Goal: Transaction & Acquisition: Purchase product/service

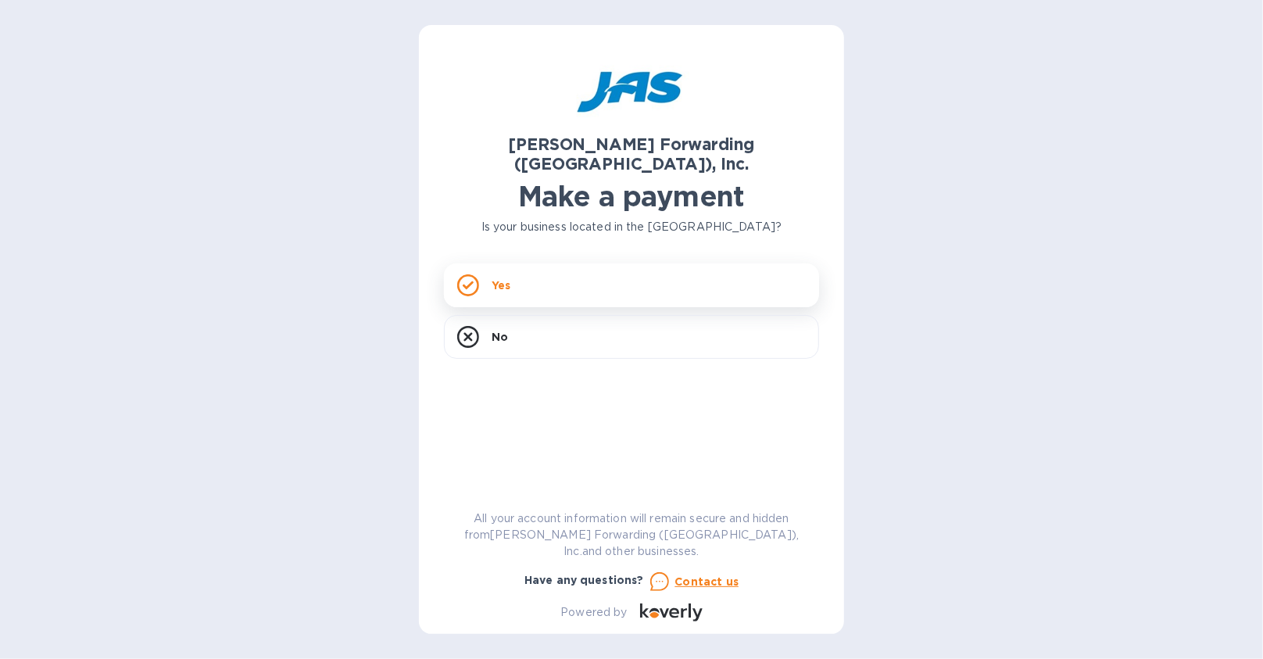
click at [486, 263] on div "Yes" at bounding box center [631, 285] width 375 height 44
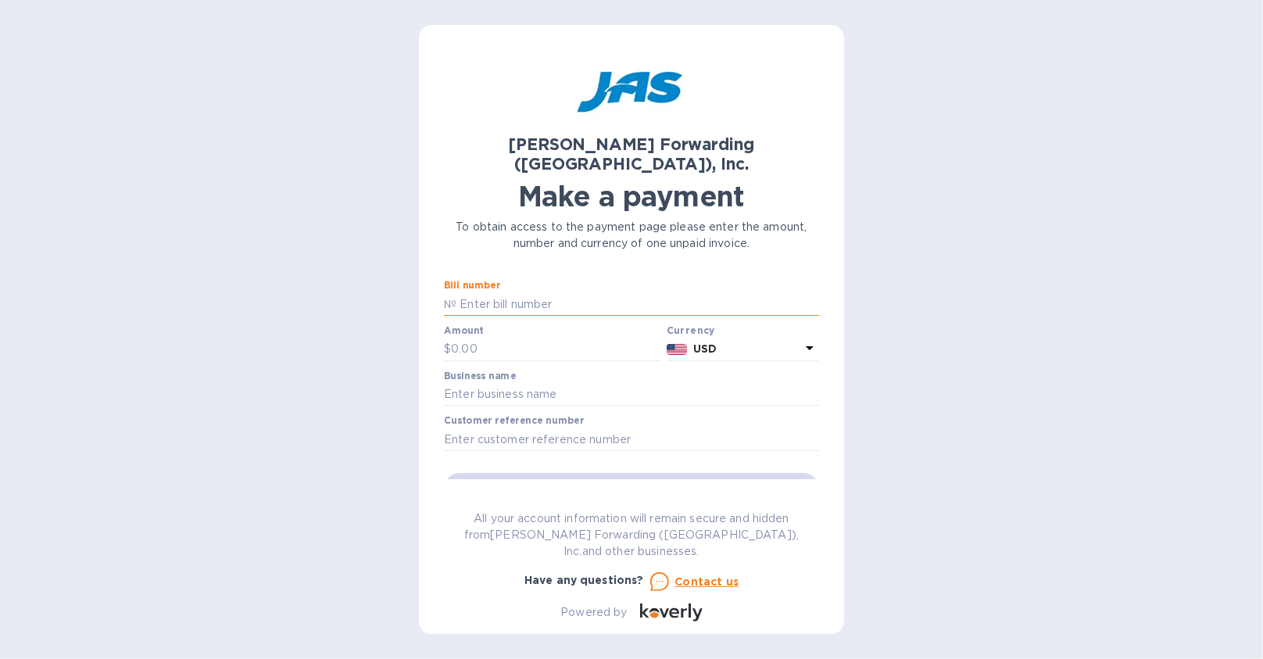
click at [559, 292] on input "text" at bounding box center [637, 303] width 363 height 23
paste input "LAX503329411"
type input "LAX503329411"
click at [494, 338] on input "text" at bounding box center [555, 349] width 209 height 23
type input "4,413.7"
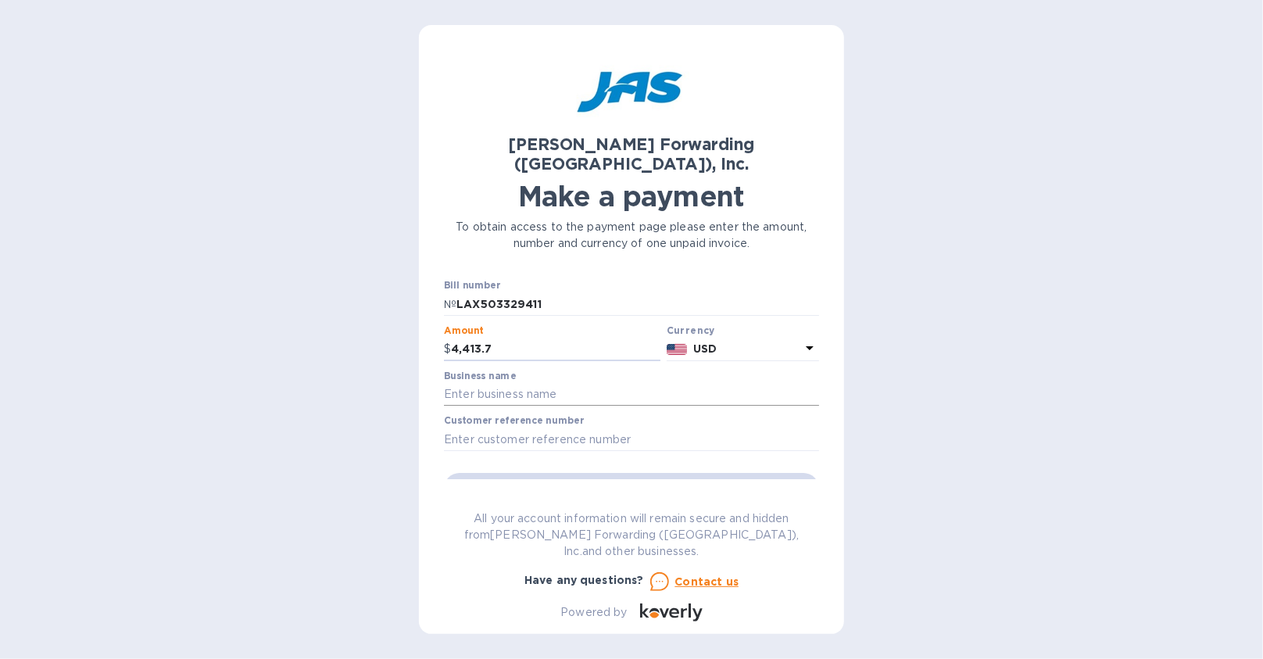
click at [503, 383] on input "text" at bounding box center [631, 394] width 375 height 23
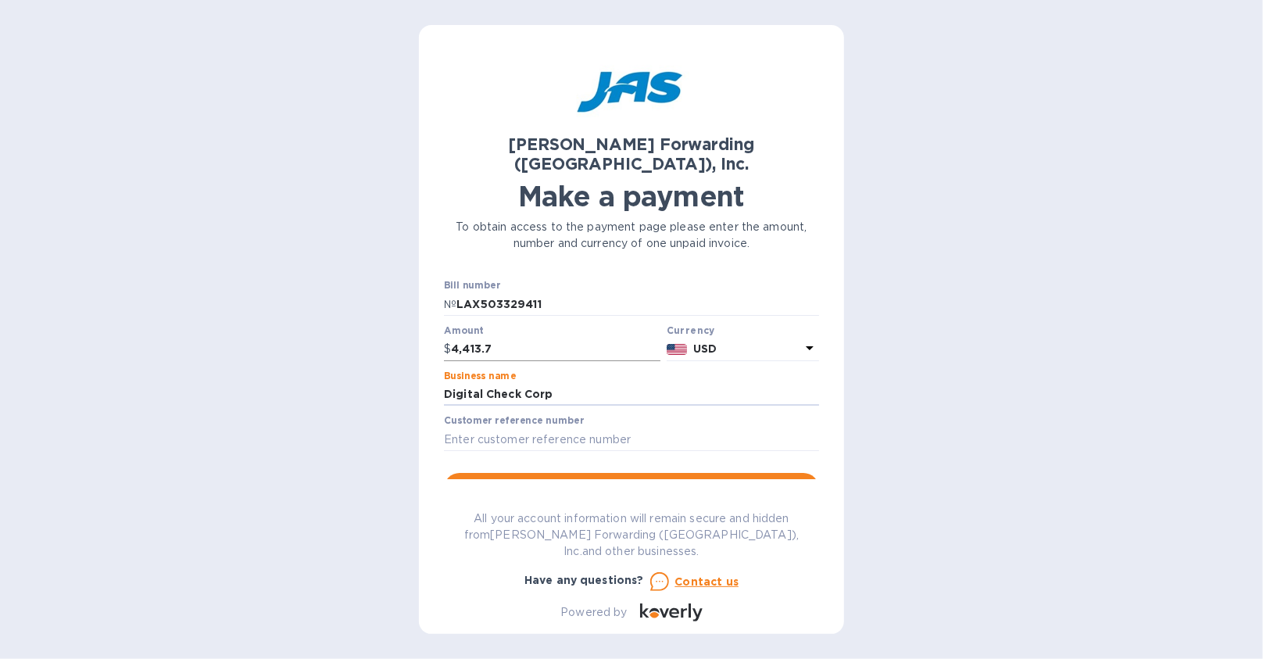
type input "Digital Check Corp"
click at [512, 338] on input "4,413.7" at bounding box center [555, 349] width 209 height 23
type input "4,413.70"
click at [530, 479] on span "Go to payment page" at bounding box center [631, 488] width 350 height 19
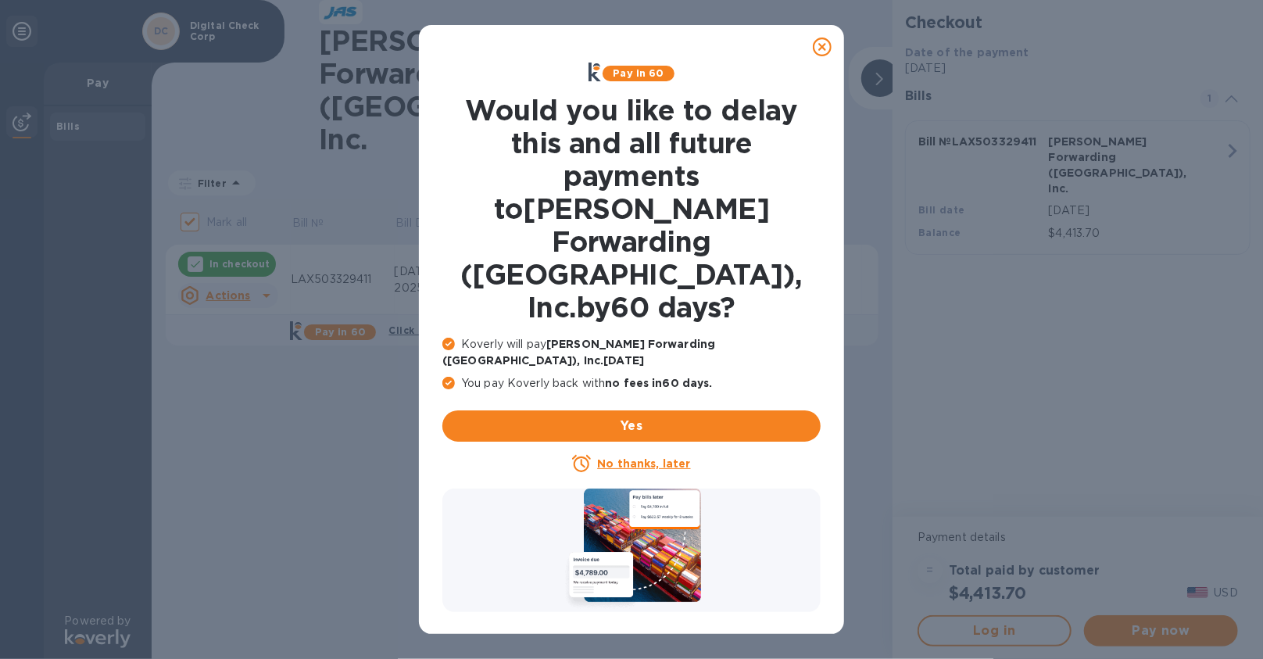
click at [591, 455] on icon at bounding box center [581, 463] width 19 height 17
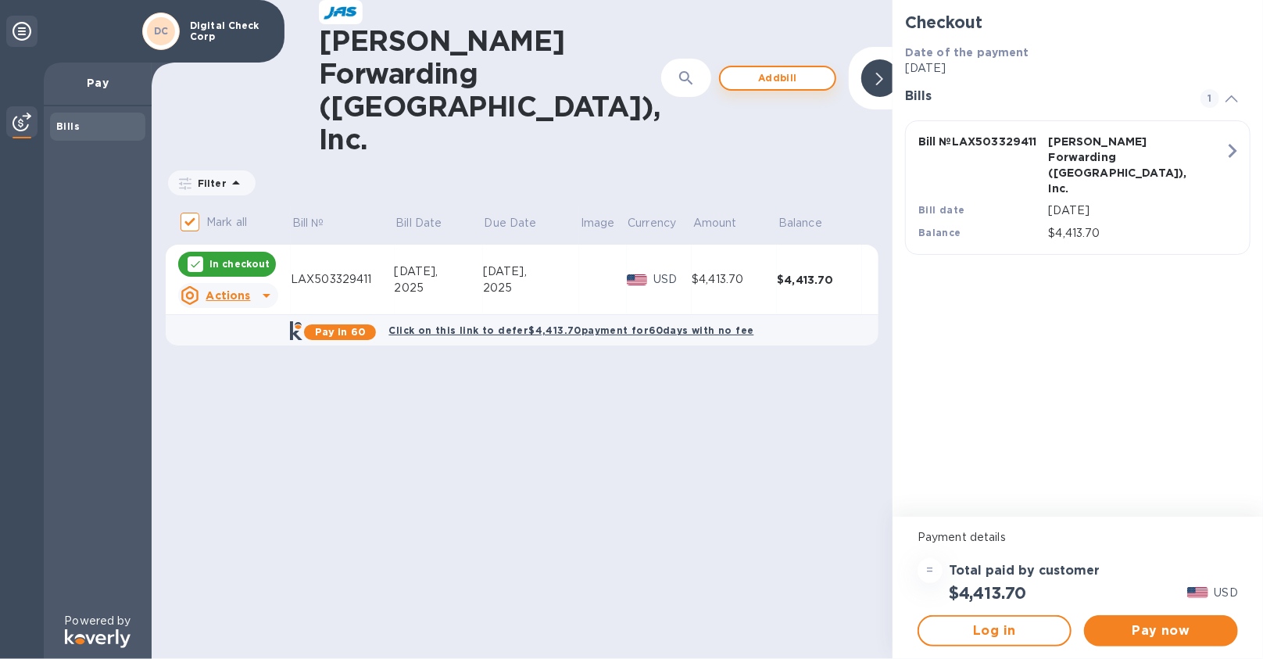
click at [733, 69] on span "Add bill" at bounding box center [777, 78] width 89 height 19
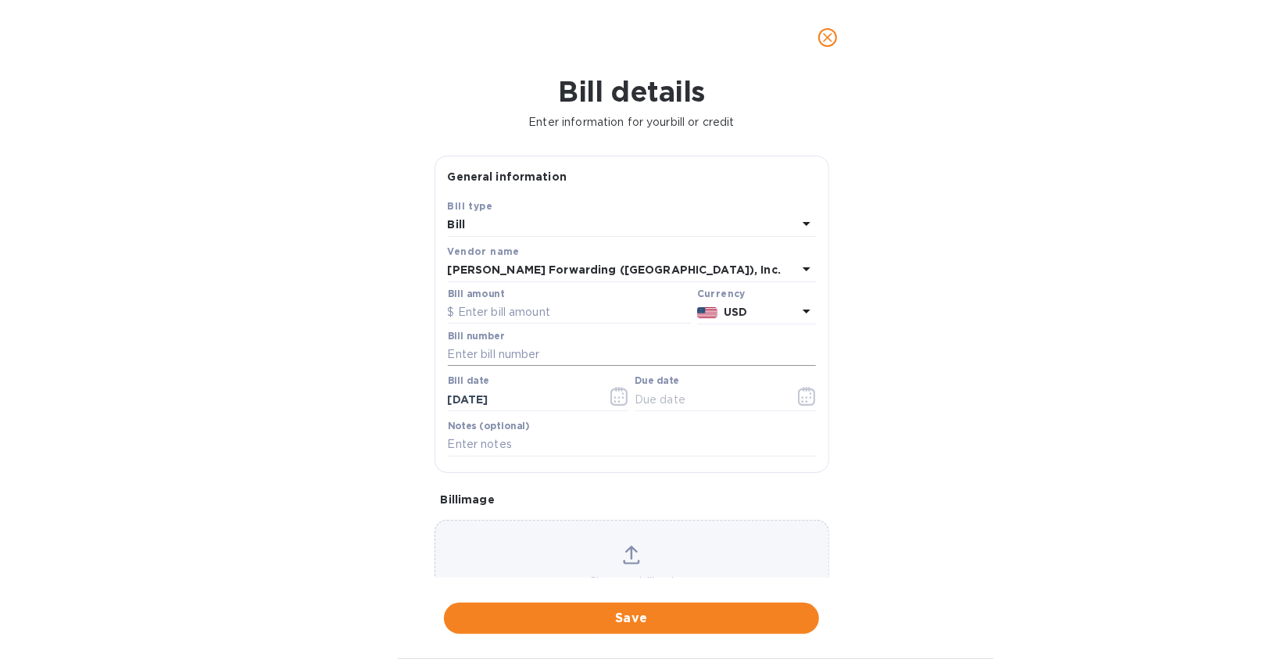
click at [484, 347] on input "text" at bounding box center [632, 354] width 368 height 23
paste input "LAX503331082"
type input "LAX503331082"
click at [496, 309] on input "text" at bounding box center [569, 312] width 243 height 23
type input "5,315.42"
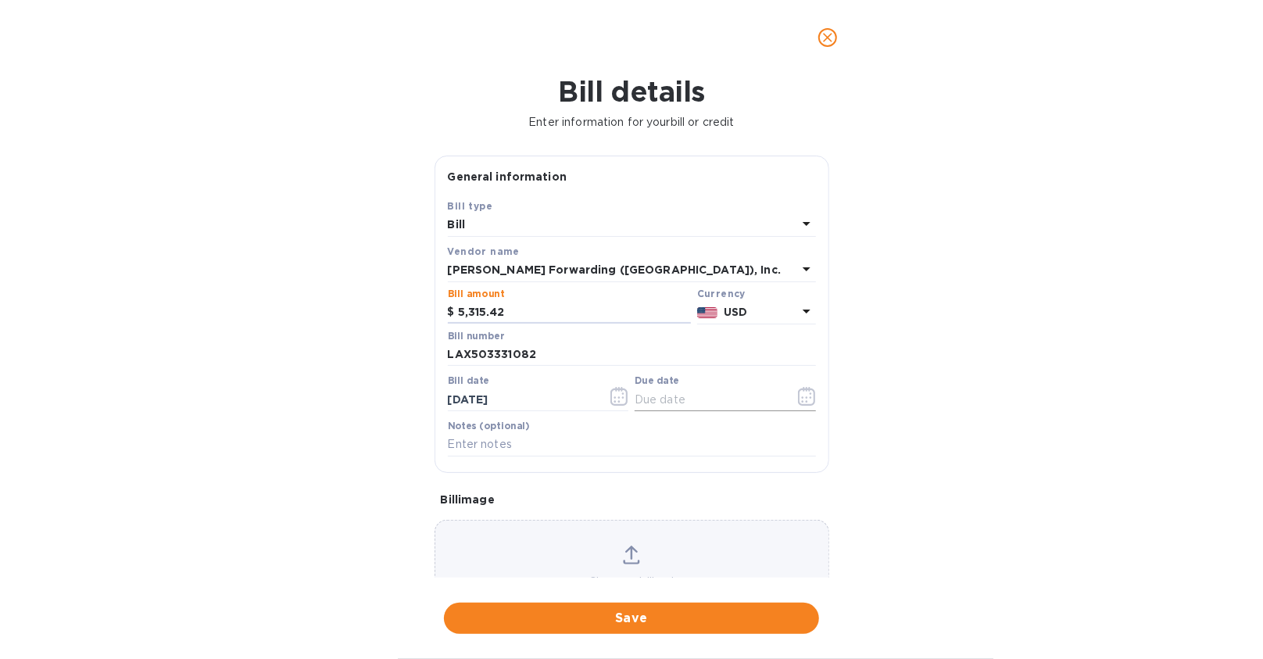
click at [798, 401] on icon "button" at bounding box center [807, 396] width 18 height 19
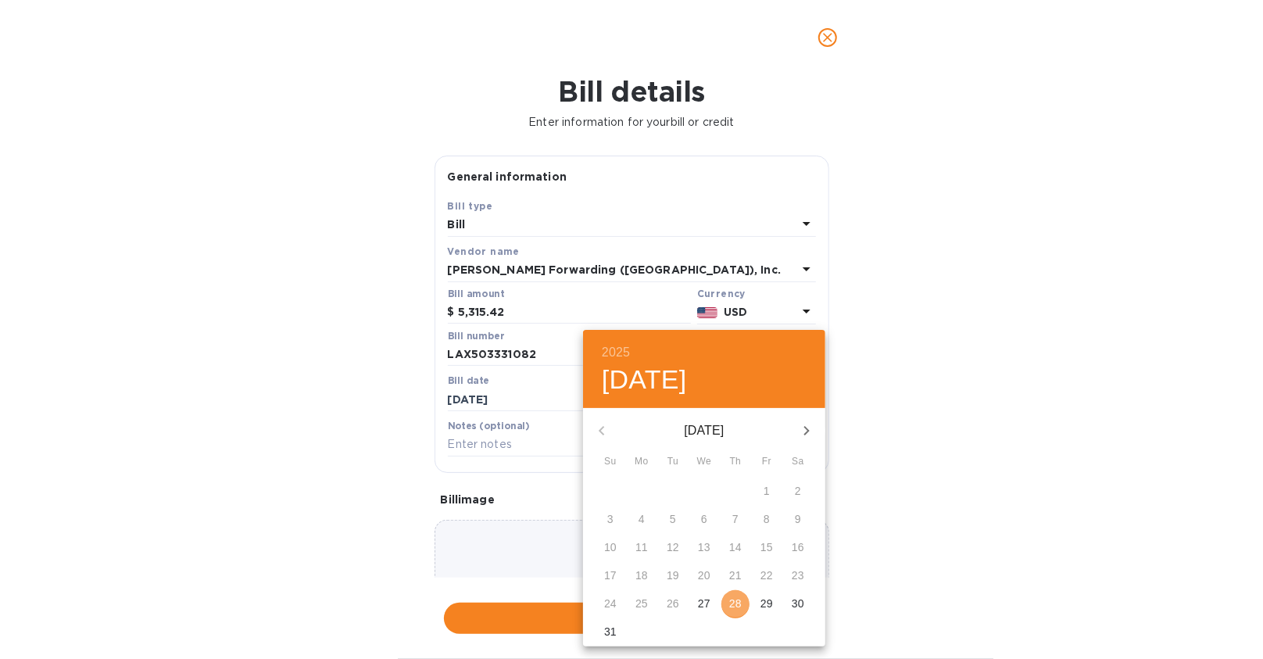
click at [741, 608] on p "28" at bounding box center [735, 603] width 13 height 16
type input "[DATE]"
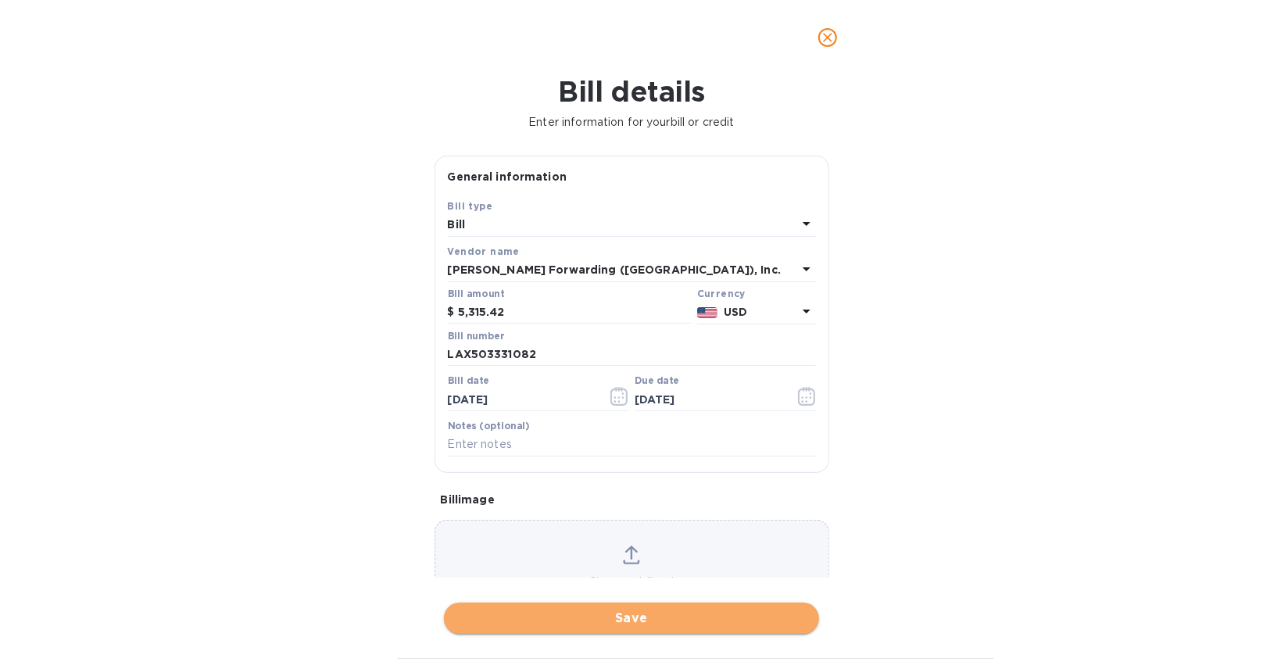
click at [571, 620] on span "Save" at bounding box center [631, 618] width 350 height 19
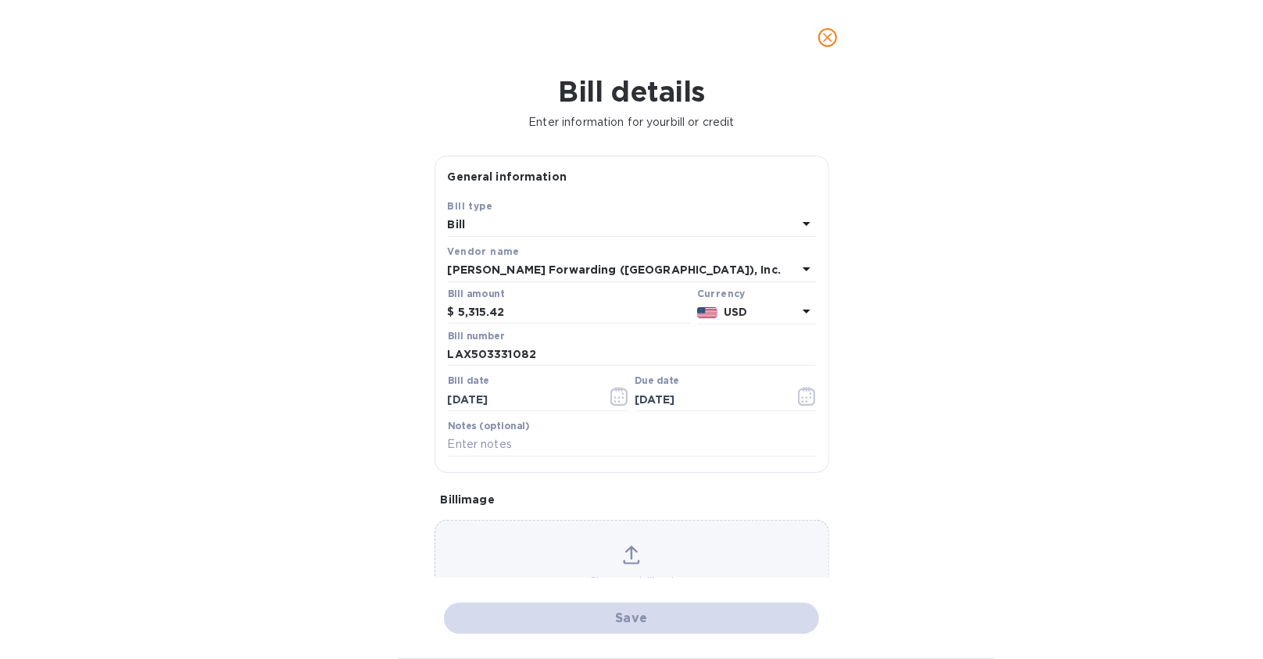
checkbox input "false"
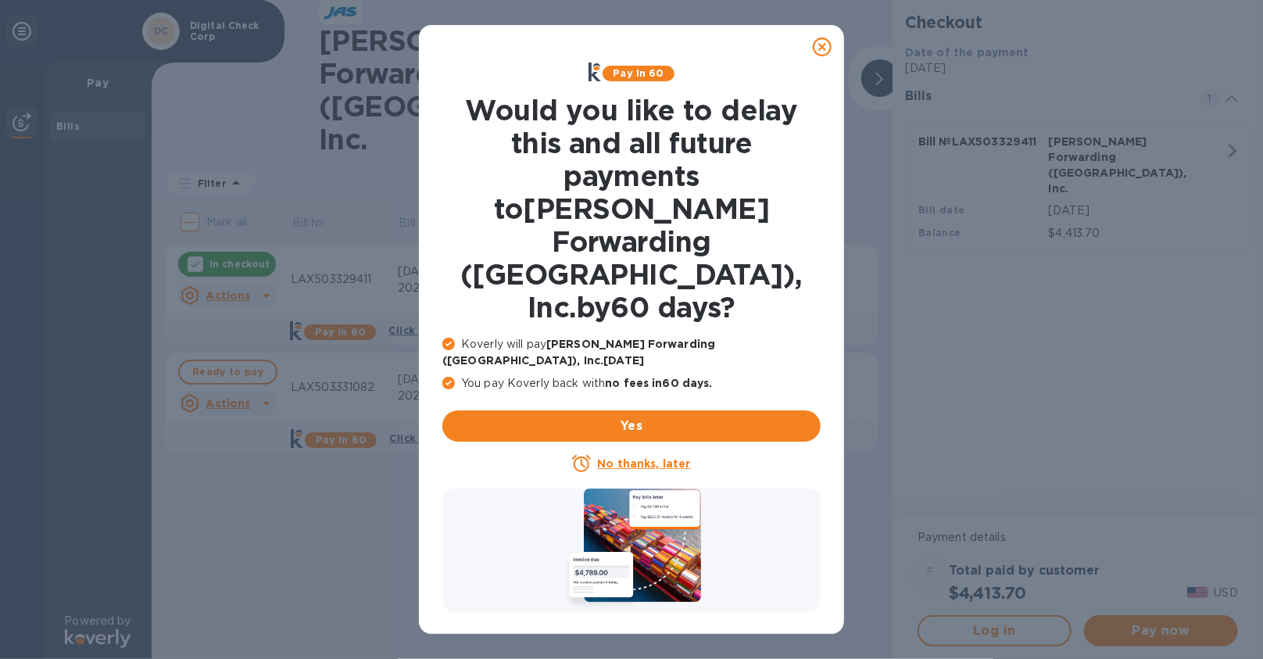
click at [649, 457] on u "No thanks, later" at bounding box center [643, 463] width 93 height 13
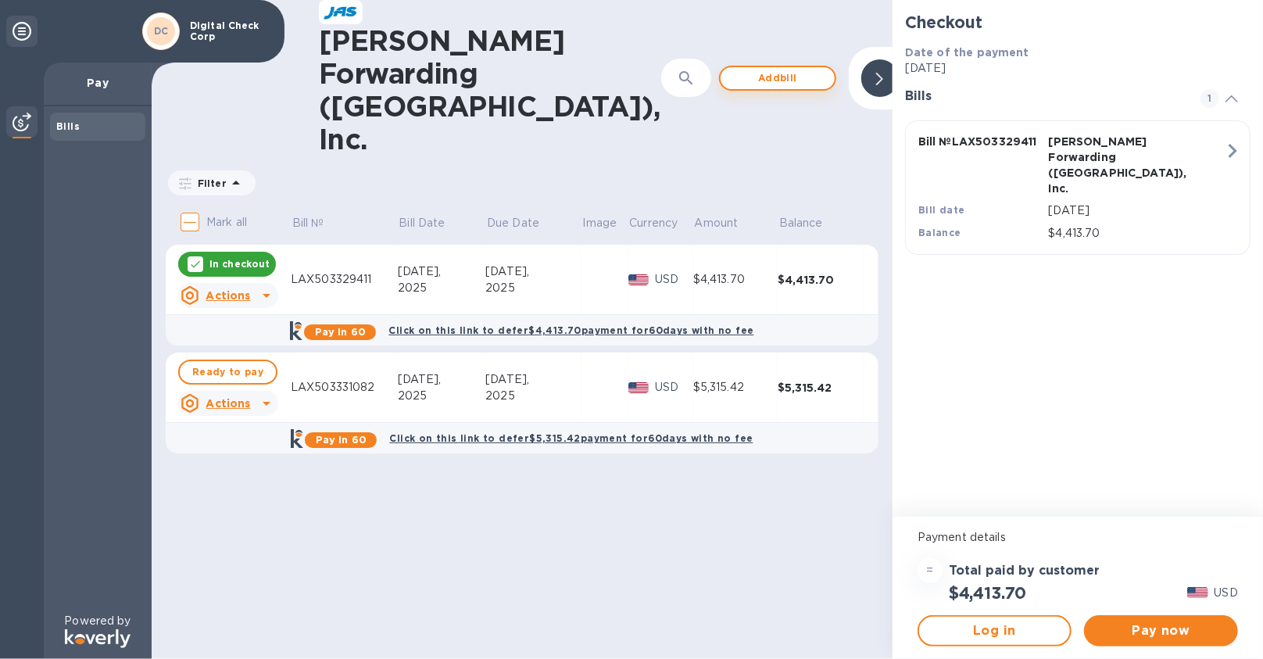
click at [733, 69] on span "Add bill" at bounding box center [777, 78] width 89 height 19
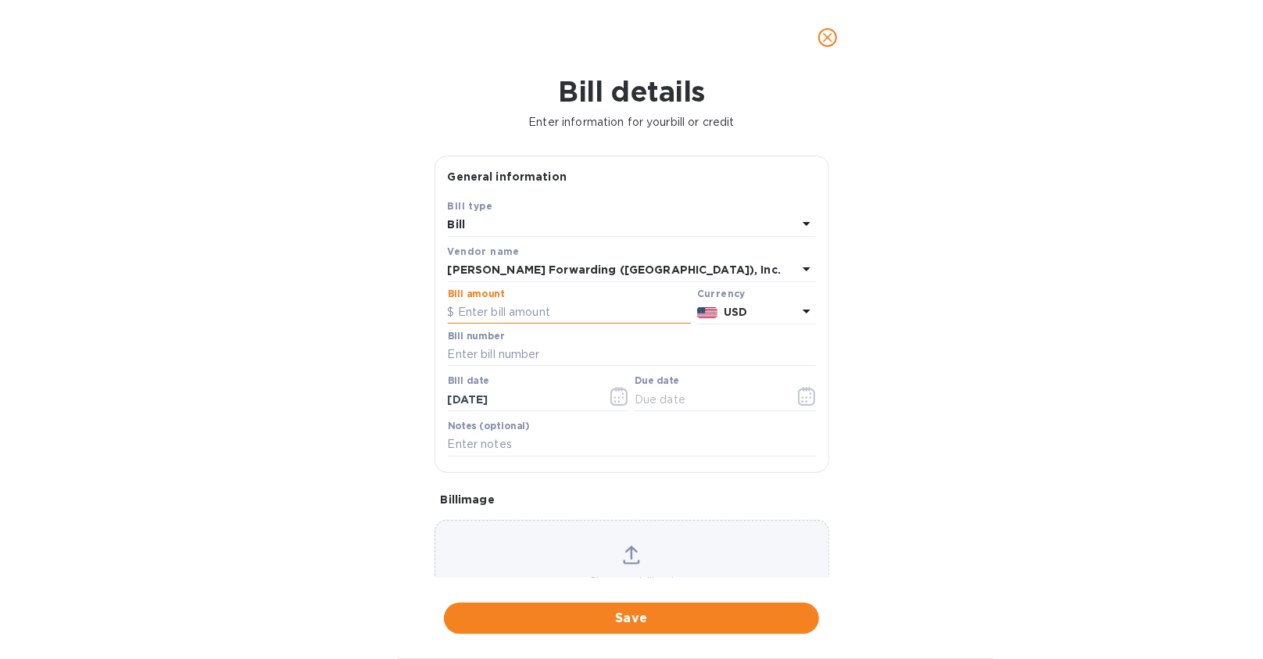
click at [545, 306] on input "text" at bounding box center [569, 312] width 243 height 23
paste input "503,332,654"
type input "503,332,654"
click at [540, 350] on input "text" at bounding box center [632, 354] width 368 height 23
paste input "LAX503332654"
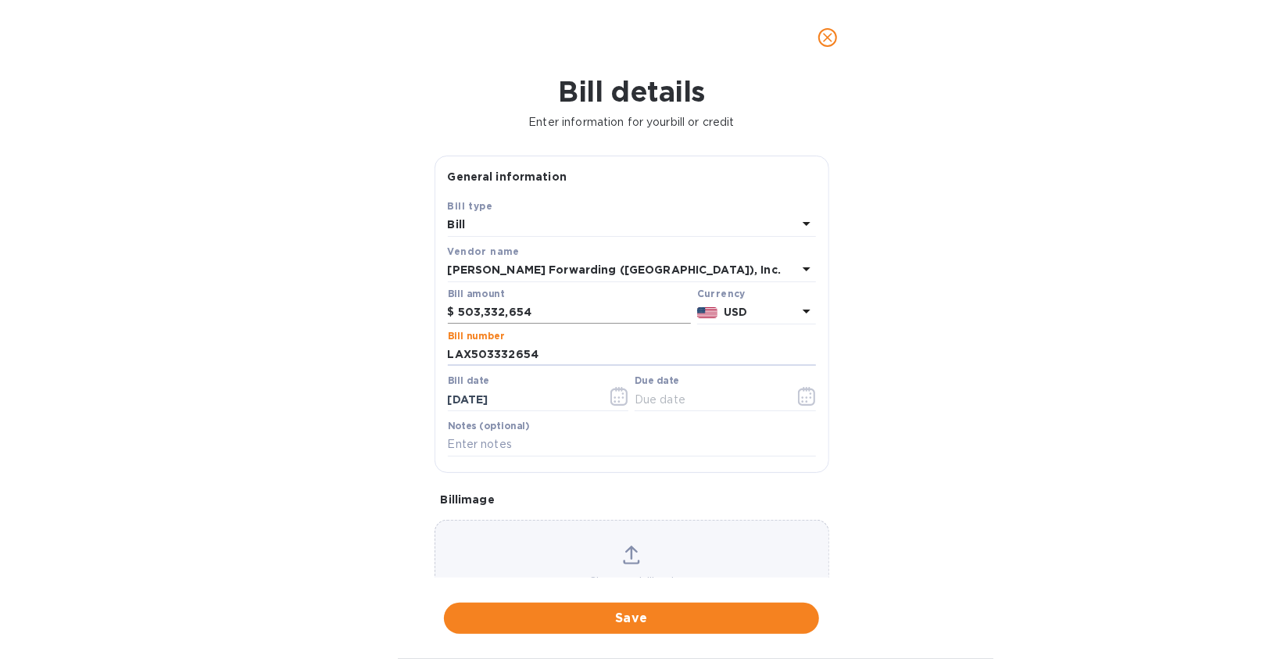
type input "LAX503332654"
drag, startPoint x: 557, startPoint y: 317, endPoint x: 322, endPoint y: 307, distance: 235.4
click at [366, 309] on div "Bill details Enter information for your bill or credit General information Save…" at bounding box center [631, 367] width 1263 height 584
type input "1,456.18"
click at [813, 396] on button "button" at bounding box center [806, 396] width 37 height 38
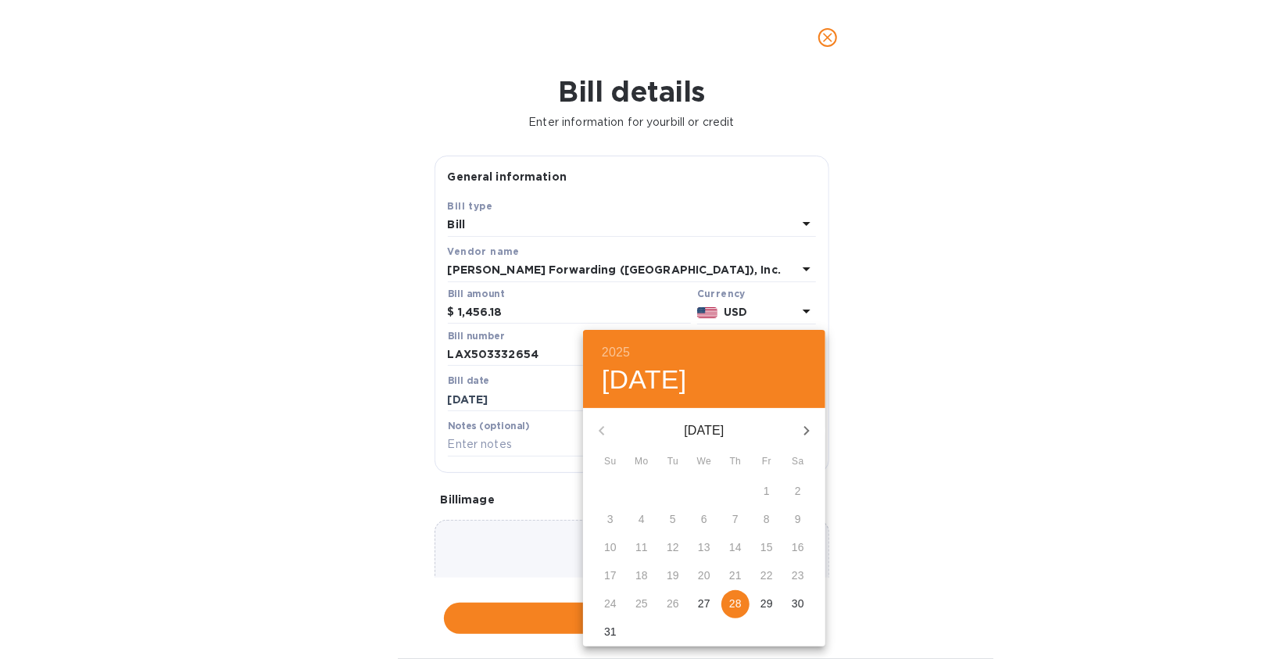
click at [739, 609] on p "28" at bounding box center [735, 603] width 13 height 16
type input "[DATE]"
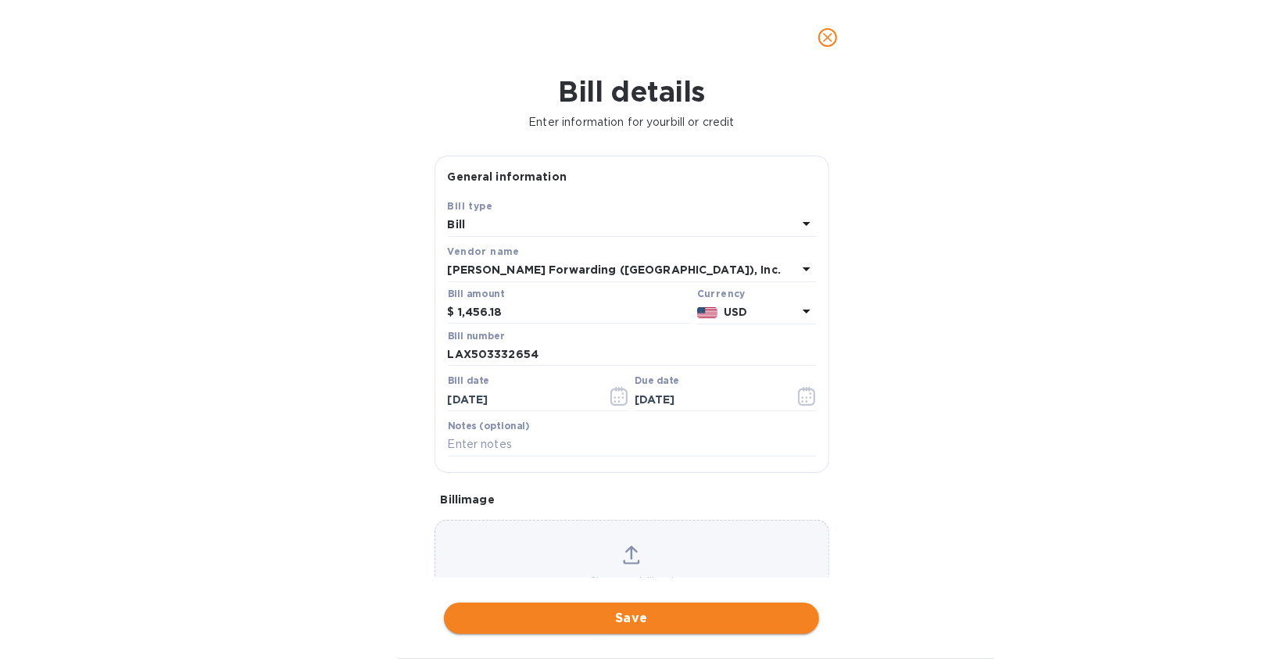
click at [677, 620] on span "Save" at bounding box center [631, 618] width 350 height 19
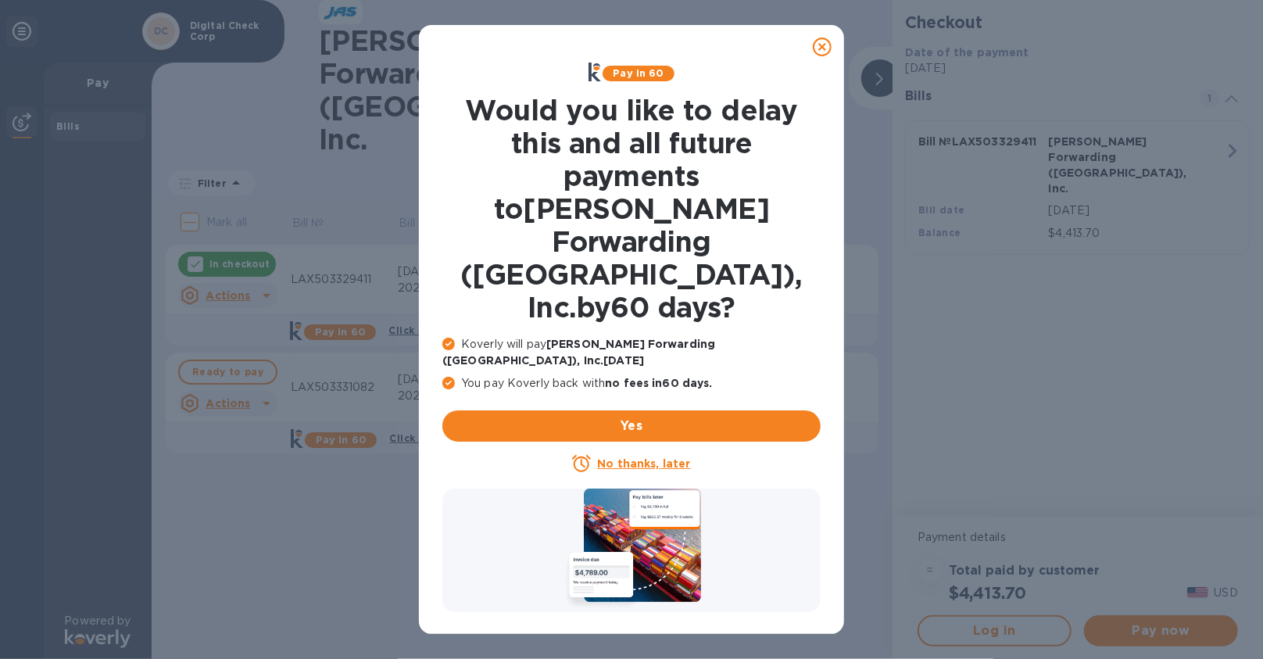
click at [620, 457] on u "No thanks, later" at bounding box center [643, 463] width 93 height 13
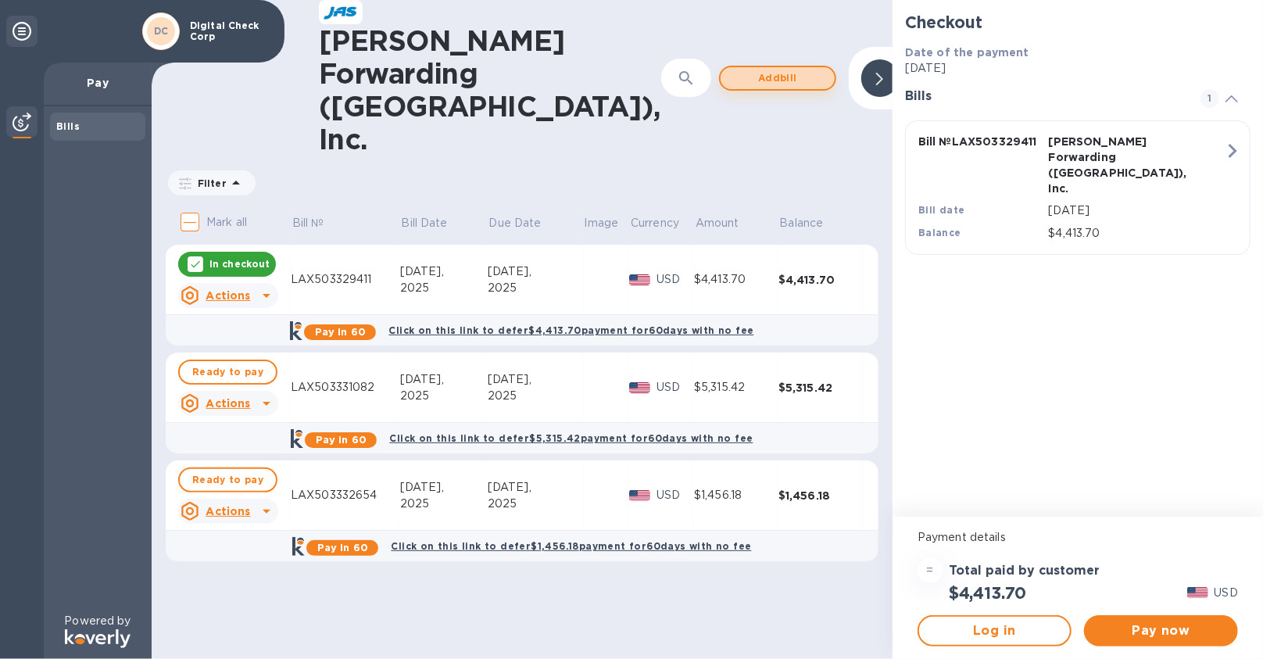
click at [733, 69] on span "Add bill" at bounding box center [777, 78] width 89 height 19
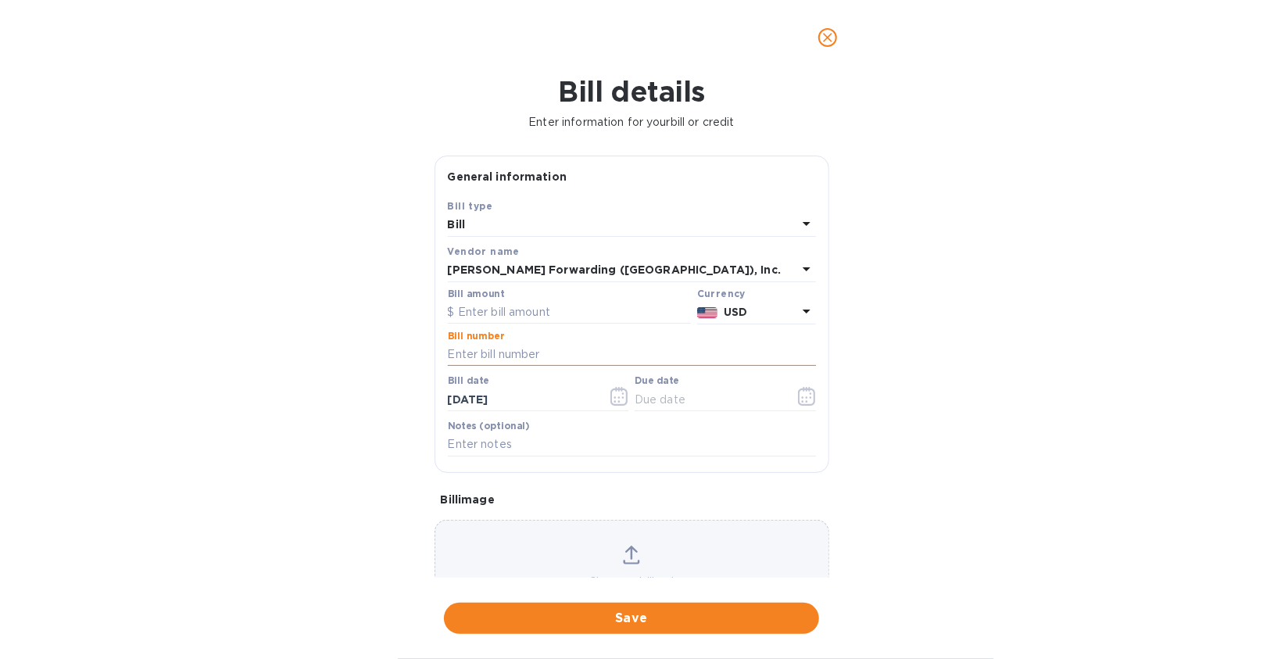
click at [488, 361] on input "text" at bounding box center [632, 354] width 368 height 23
paste input "LAX503332657"
type input "LAX503332657"
click at [483, 313] on input "text" at bounding box center [569, 312] width 243 height 23
type input "1,217.64"
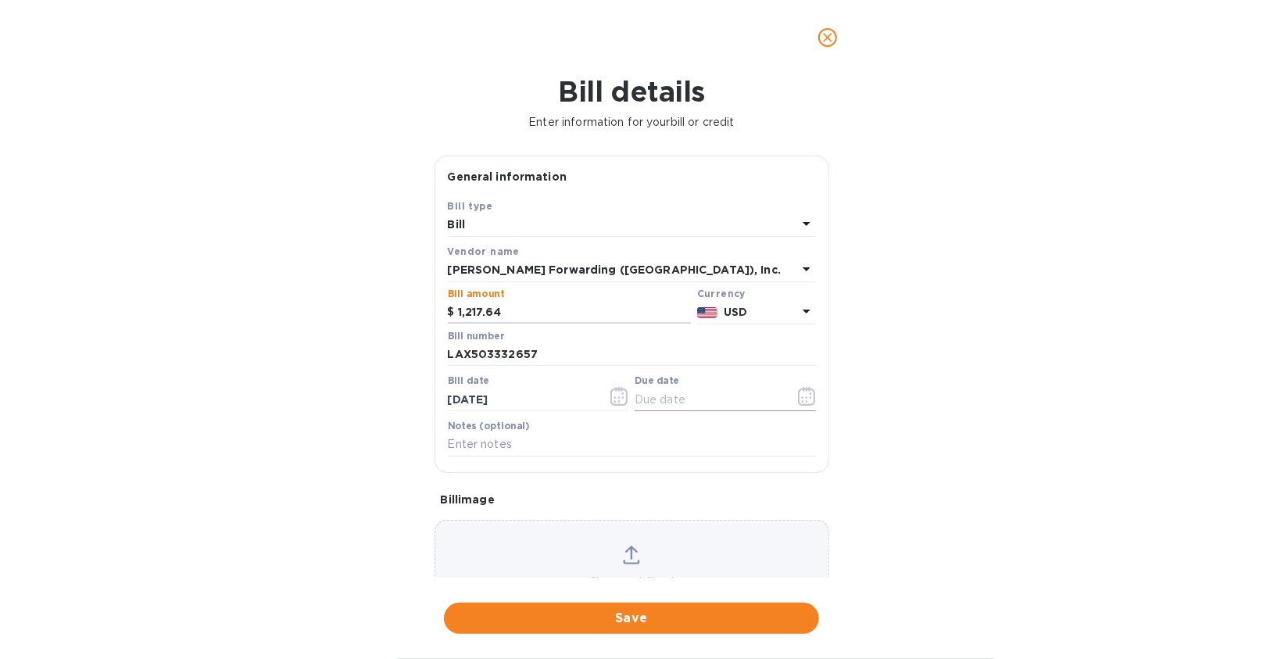
click at [798, 391] on icon "button" at bounding box center [807, 396] width 18 height 19
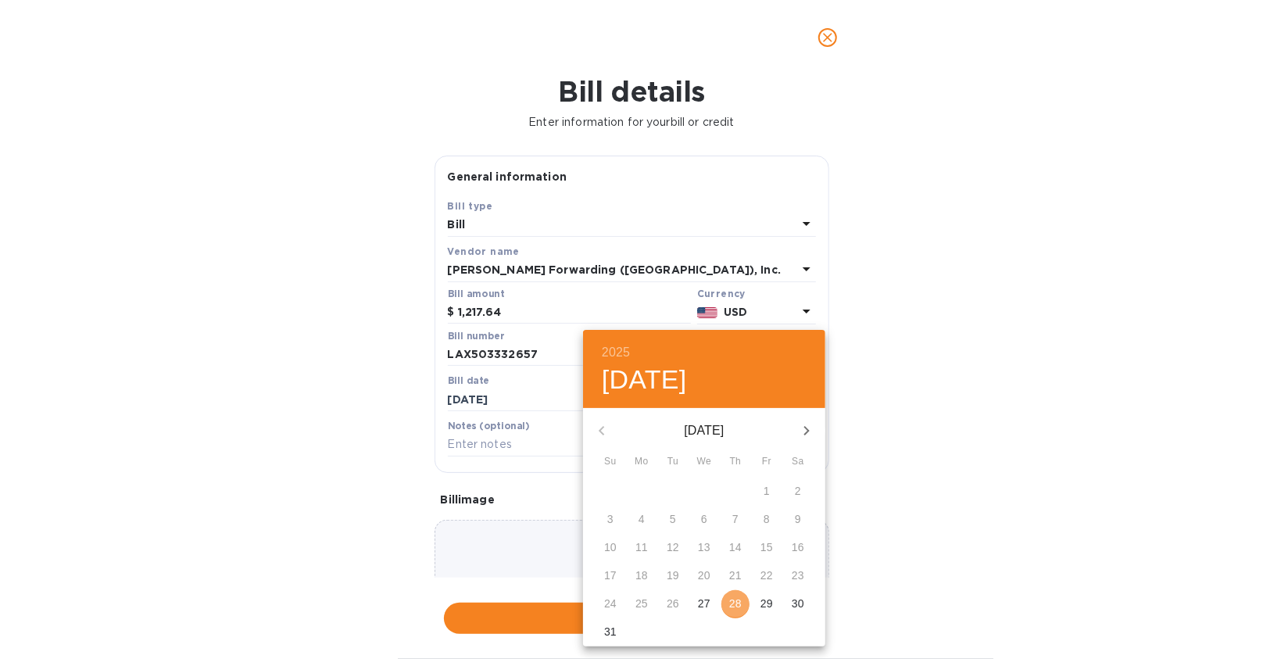
click at [740, 602] on p "28" at bounding box center [735, 603] width 13 height 16
type input "[DATE]"
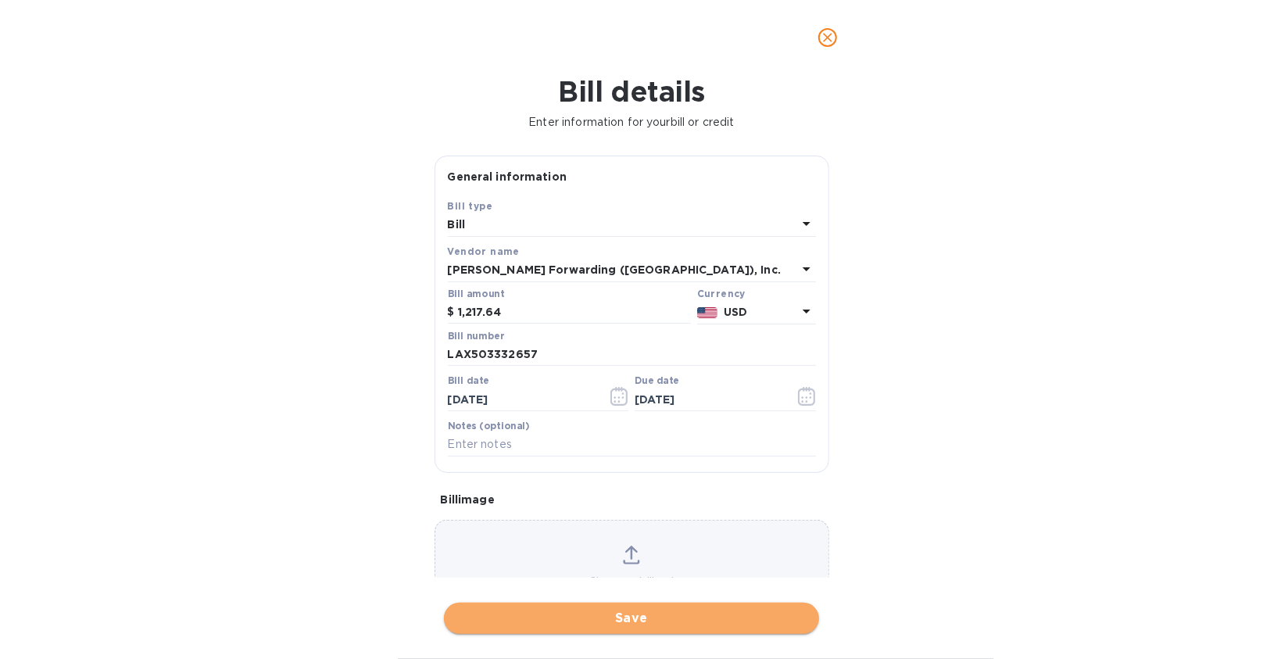
click at [666, 620] on span "Save" at bounding box center [631, 618] width 350 height 19
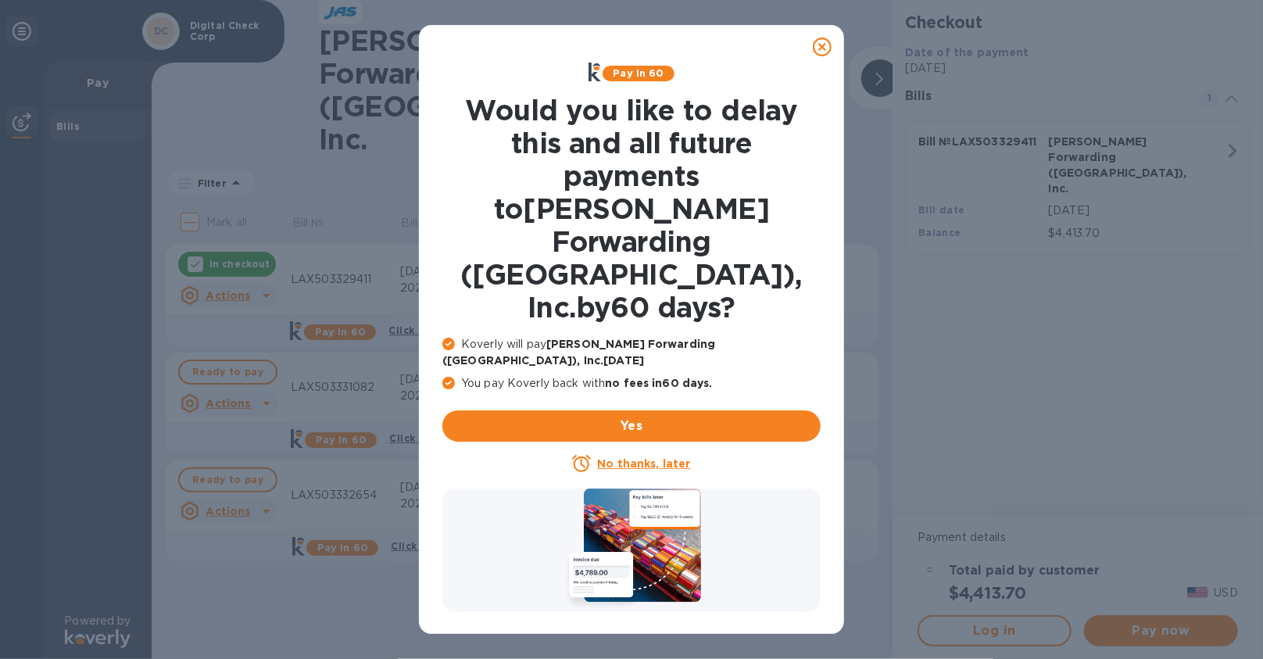
click at [635, 457] on u "No thanks, later" at bounding box center [643, 463] width 93 height 13
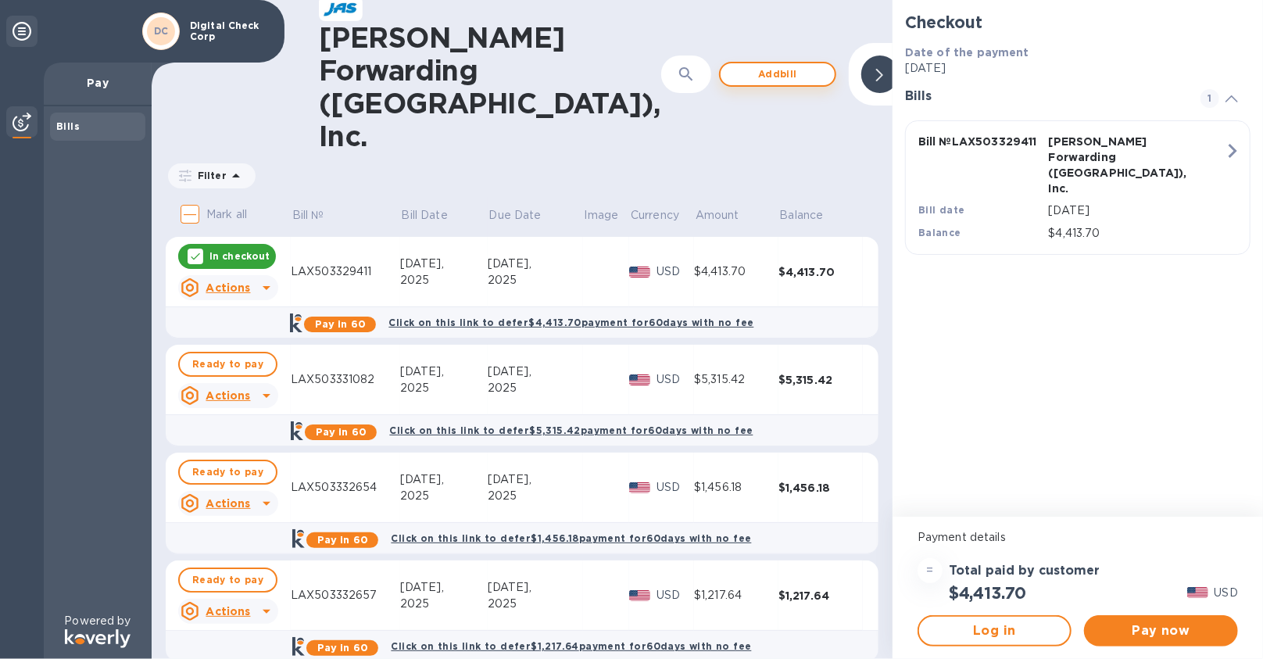
click at [733, 65] on span "Add bill" at bounding box center [777, 74] width 89 height 19
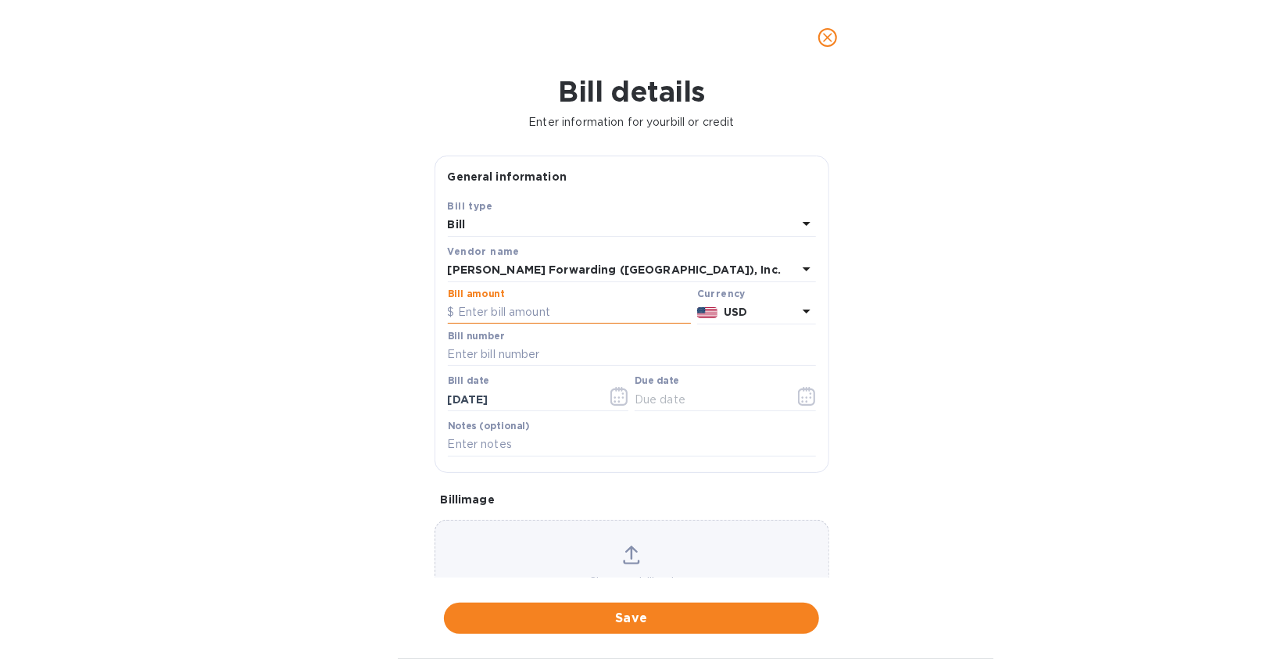
click at [465, 306] on input "text" at bounding box center [569, 312] width 243 height 23
type input "1,056.64"
click at [563, 341] on div "Bill number" at bounding box center [632, 348] width 368 height 36
click at [563, 351] on input "text" at bounding box center [632, 354] width 368 height 23
paste input "LAX503335294"
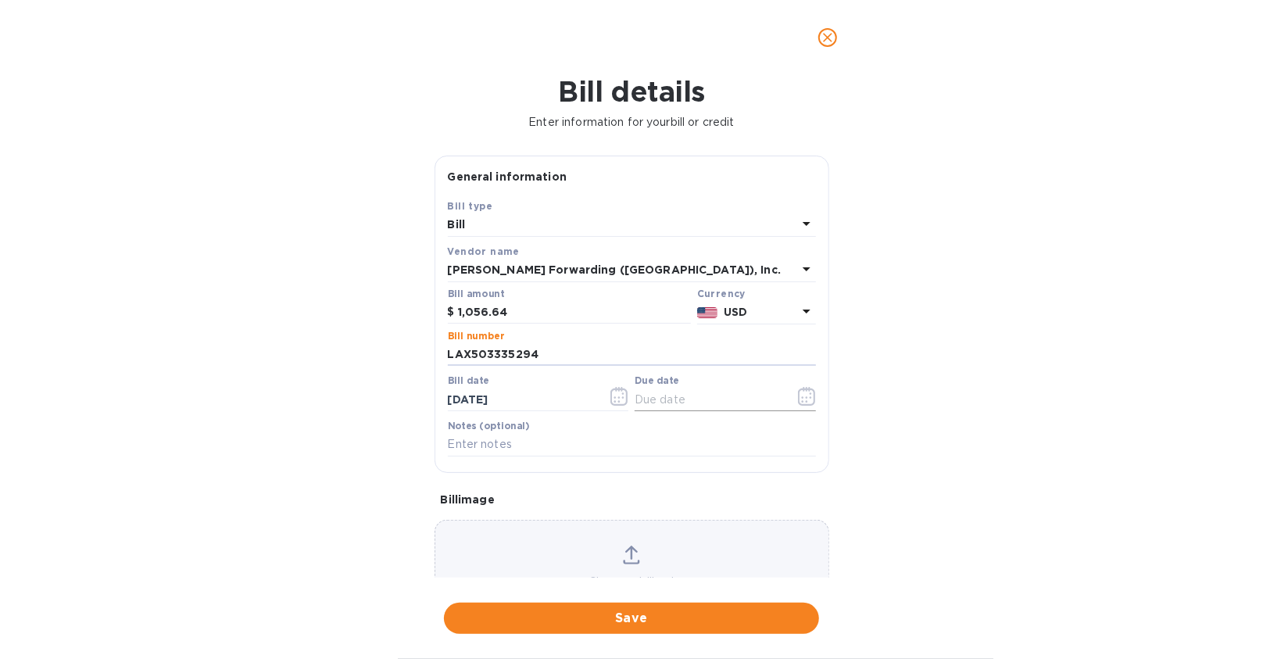
type input "LAX503335294"
click at [801, 398] on icon "button" at bounding box center [802, 397] width 2 height 2
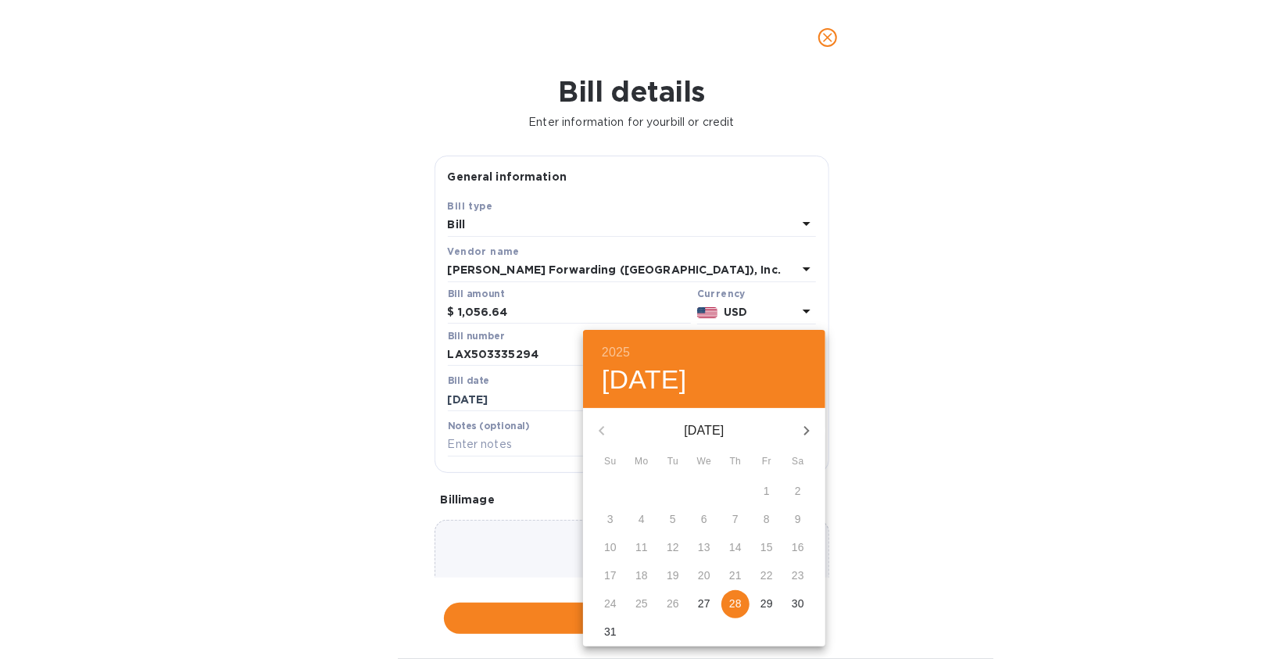
click at [742, 606] on span "28" at bounding box center [735, 603] width 28 height 16
type input "[DATE]"
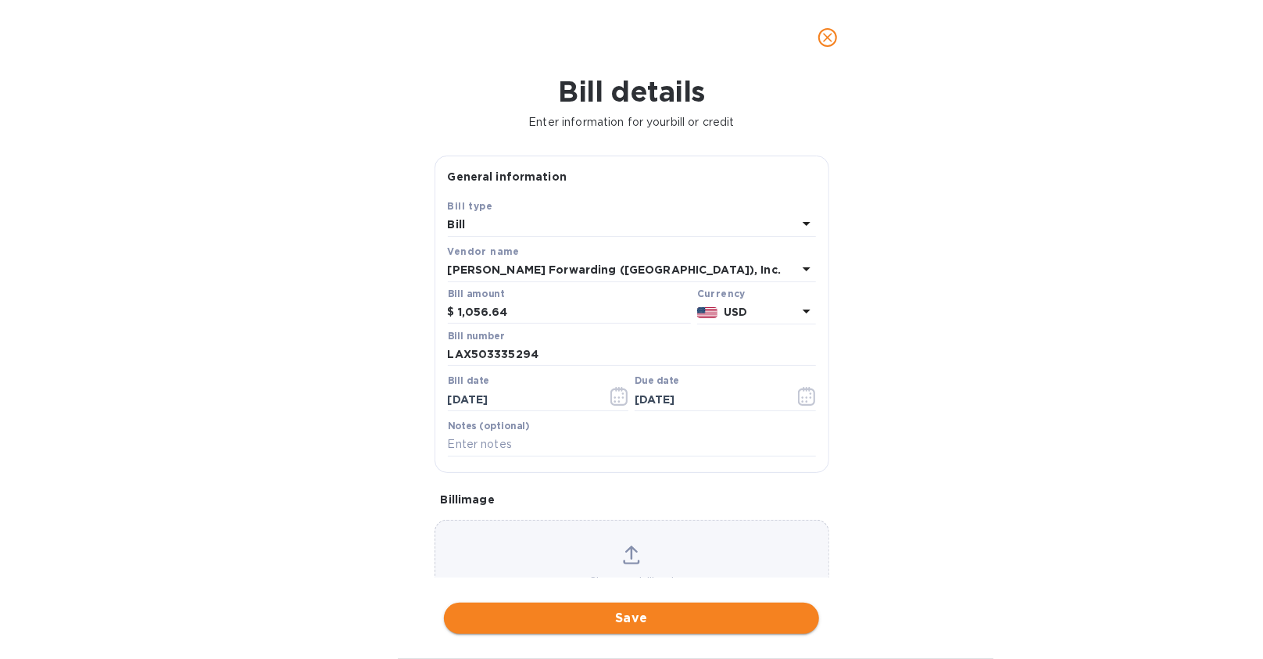
click at [670, 623] on span "Save" at bounding box center [631, 618] width 350 height 19
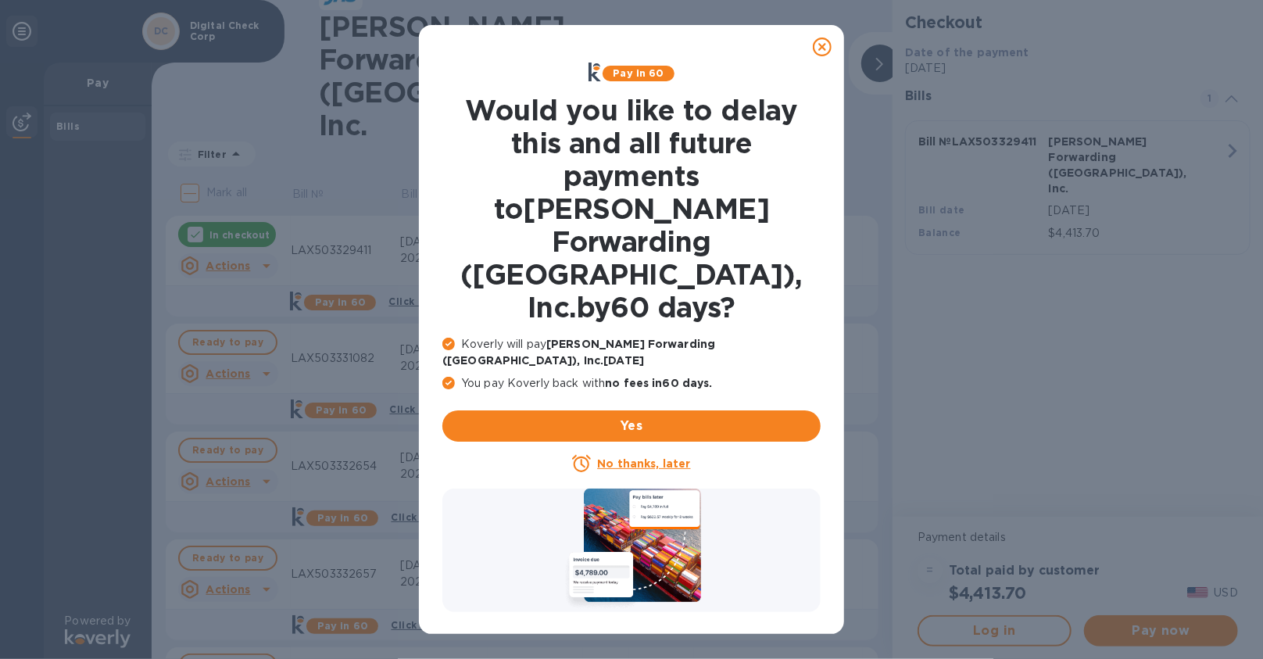
click at [671, 457] on u "No thanks, later" at bounding box center [643, 463] width 93 height 13
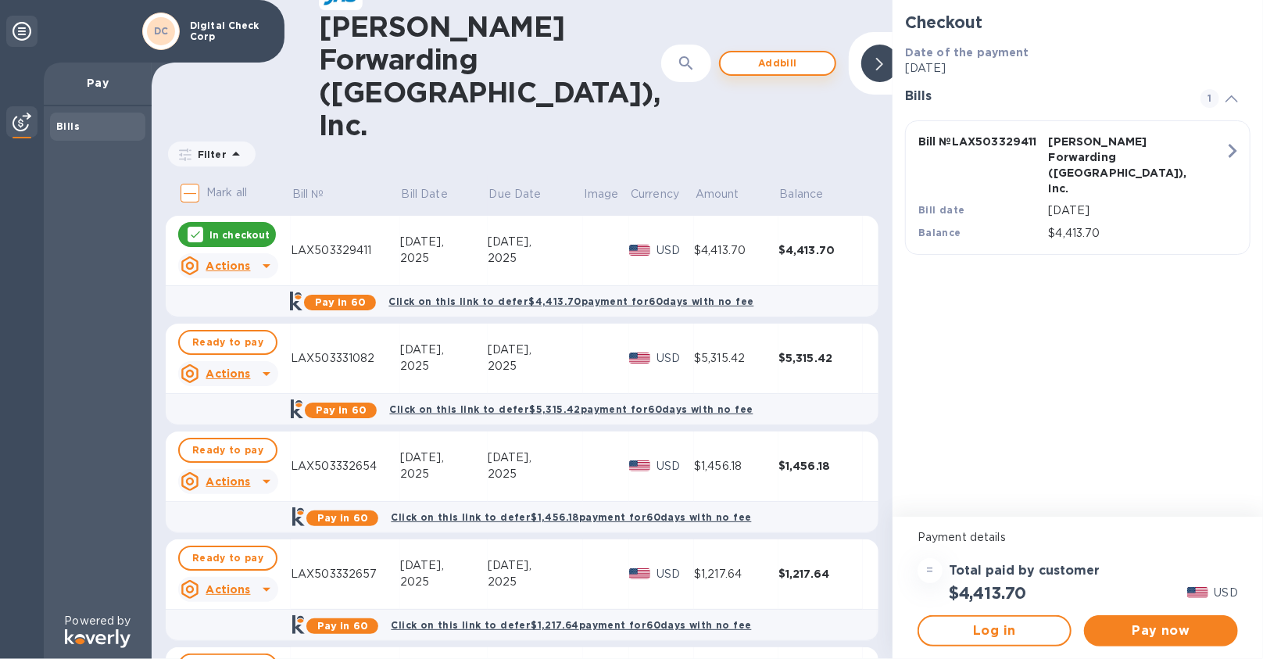
click at [733, 54] on span "Add bill" at bounding box center [777, 63] width 89 height 19
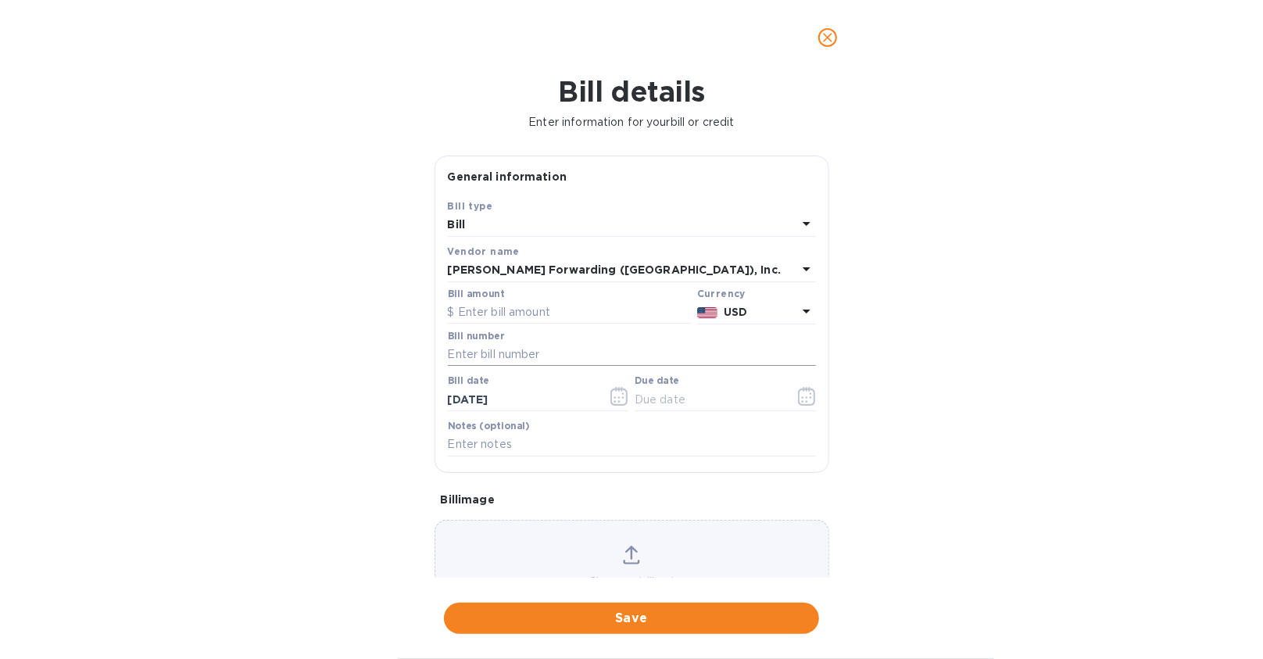
click at [484, 345] on input "text" at bounding box center [632, 354] width 368 height 23
paste input "LAX503336260"
type input "LAX503336260"
click at [485, 313] on input "text" at bounding box center [569, 312] width 243 height 23
type input "1,804.20"
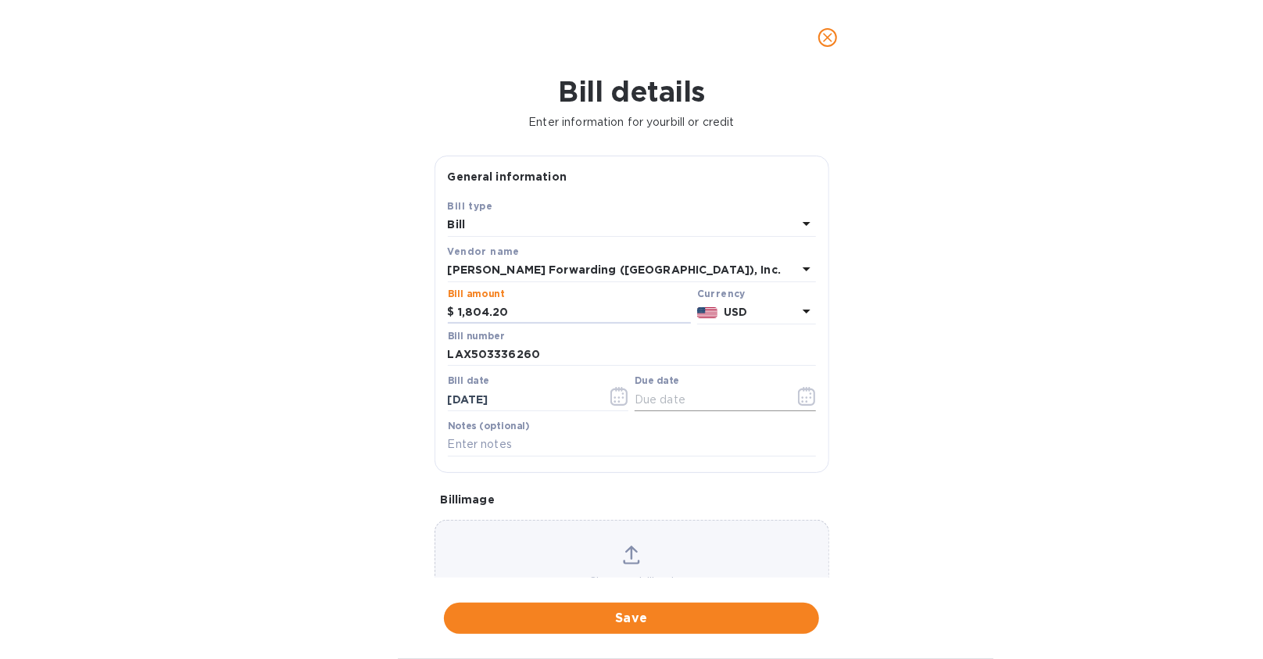
click at [805, 397] on icon "button" at bounding box center [807, 396] width 18 height 19
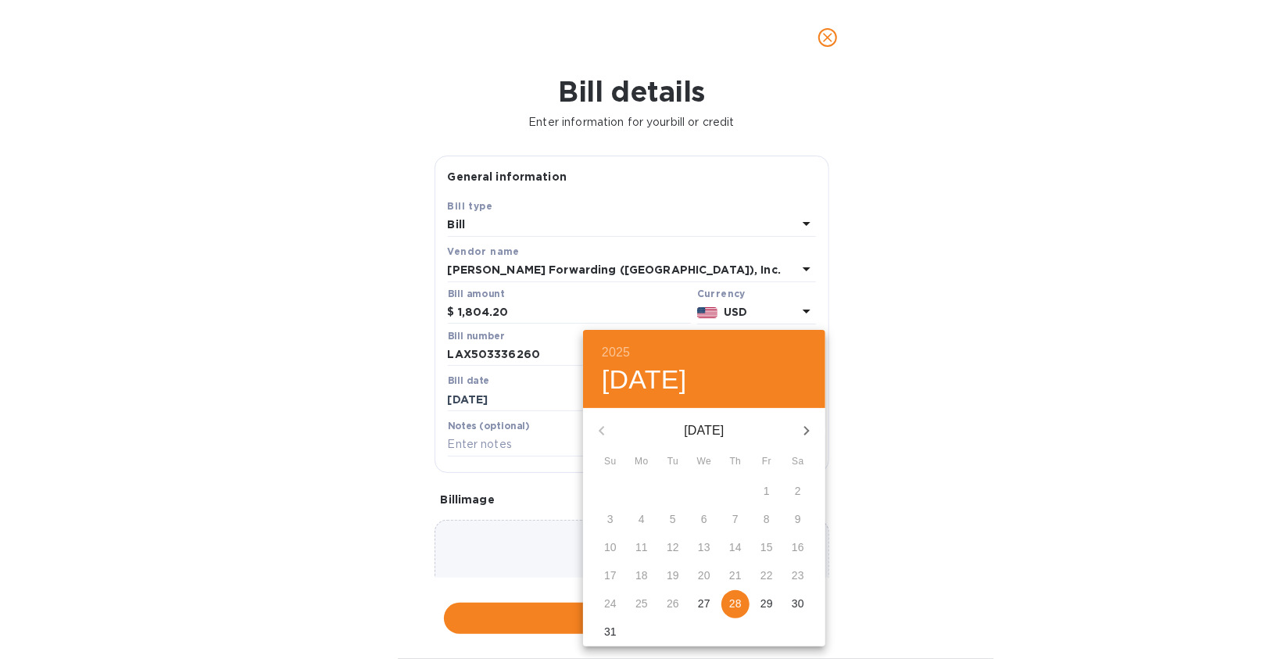
click at [730, 599] on p "28" at bounding box center [735, 603] width 13 height 16
type input "[DATE]"
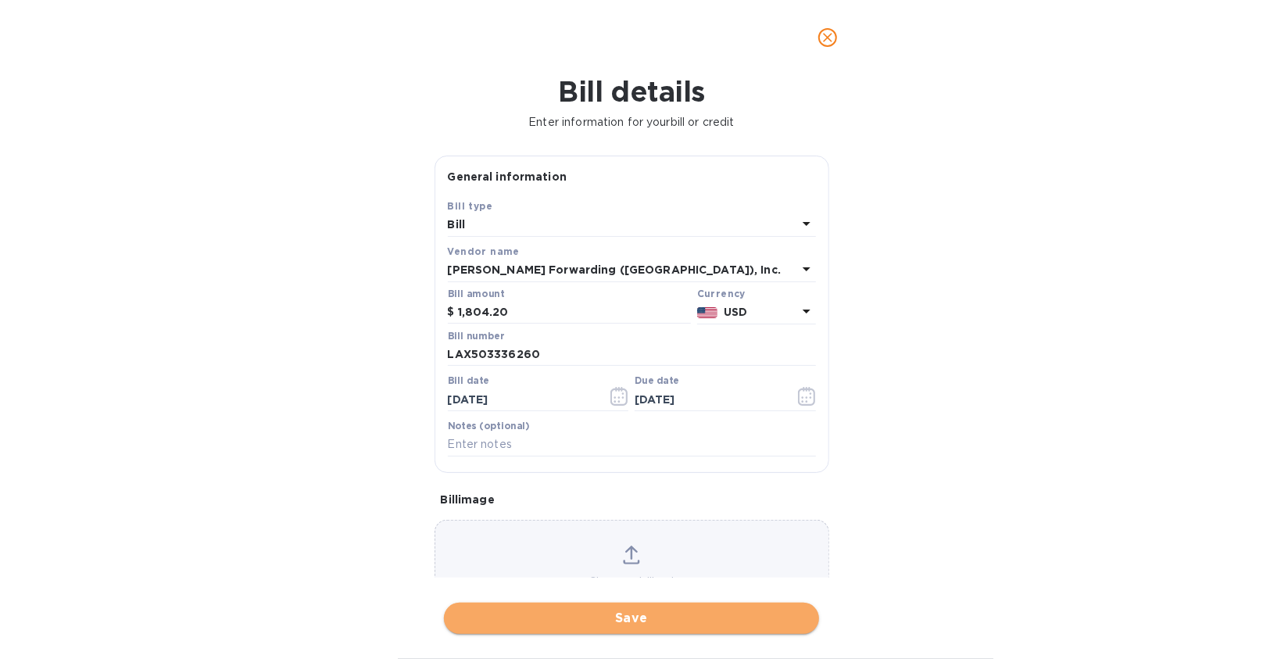
click at [663, 621] on span "Save" at bounding box center [631, 618] width 350 height 19
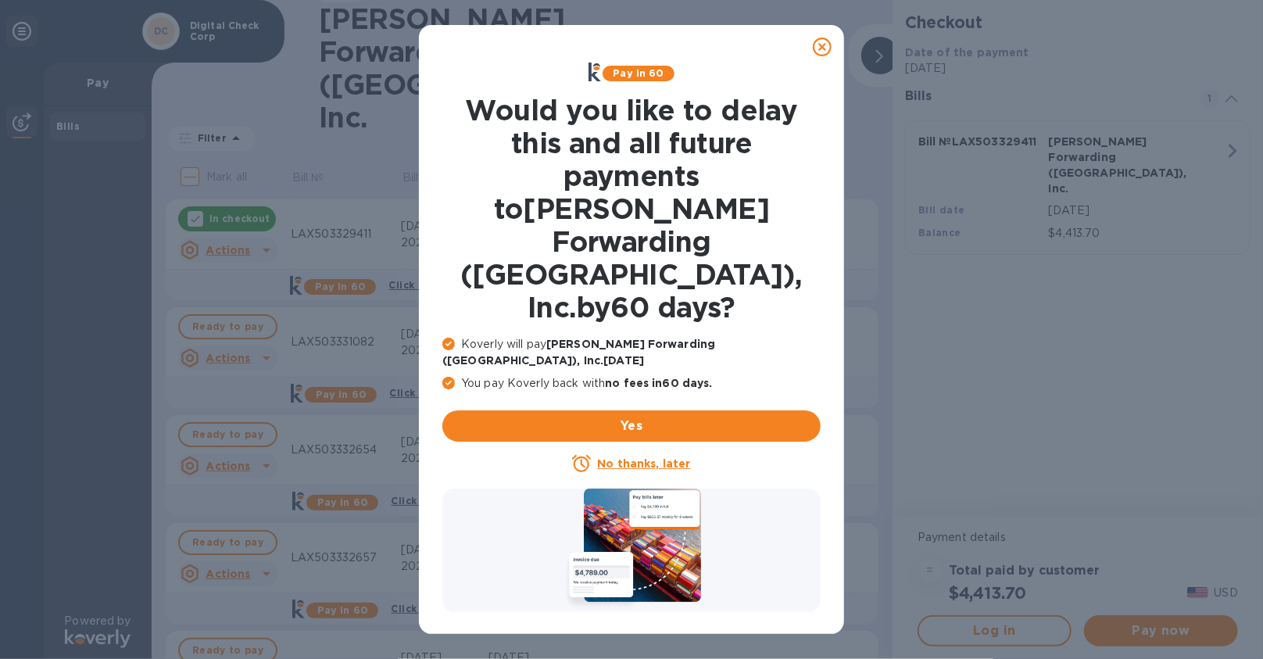
click at [608, 457] on u "No thanks, later" at bounding box center [643, 463] width 93 height 13
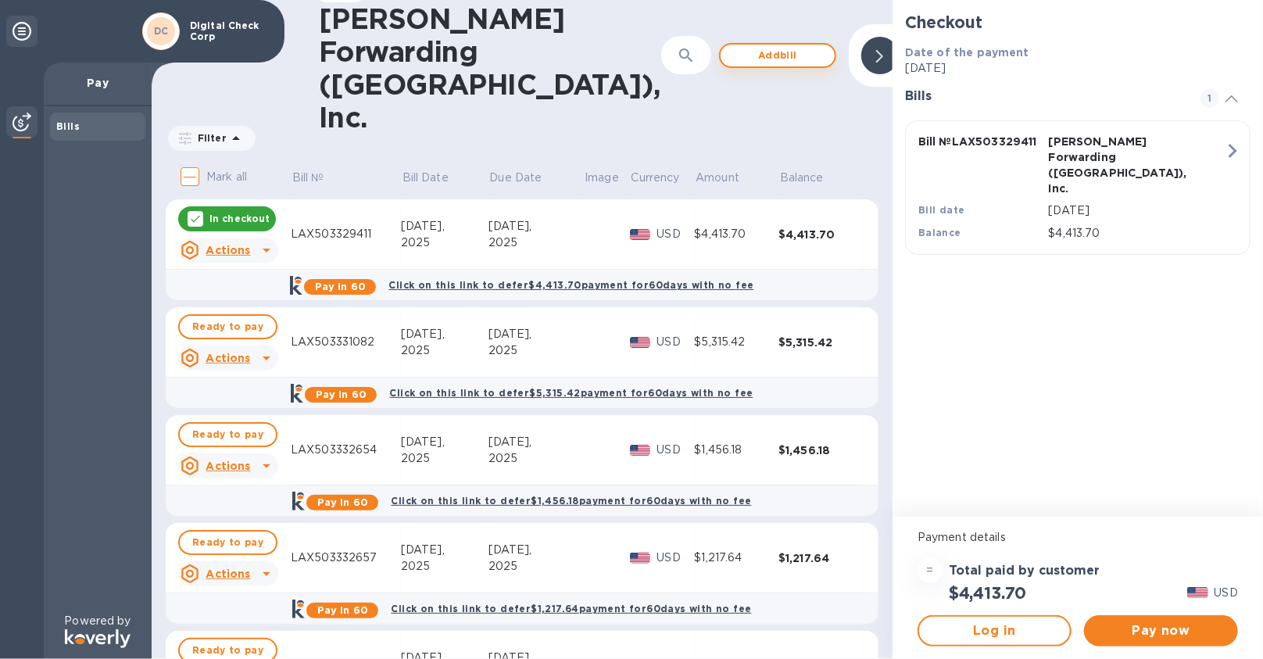
click at [733, 46] on span "Add bill" at bounding box center [777, 55] width 89 height 19
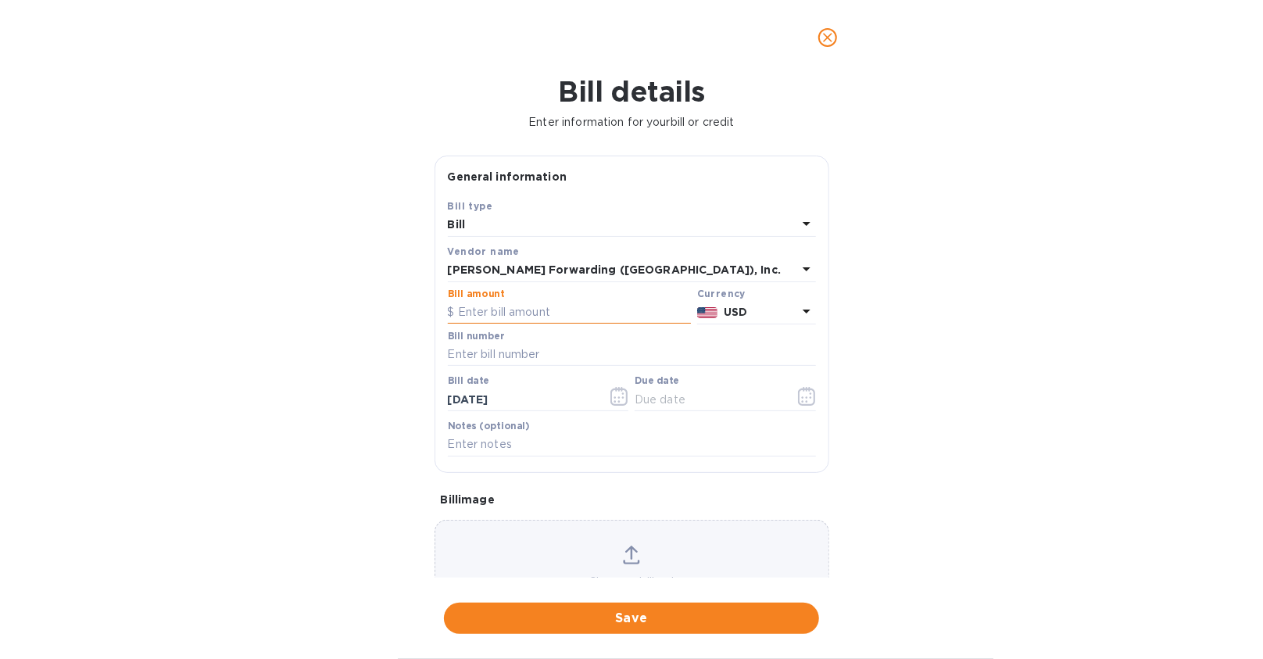
click at [545, 316] on input "text" at bounding box center [569, 312] width 243 height 23
click at [524, 356] on input "text" at bounding box center [632, 354] width 368 height 23
paste input "LAX503336204"
type input "LAX503336204"
click at [524, 316] on input "text" at bounding box center [569, 312] width 243 height 23
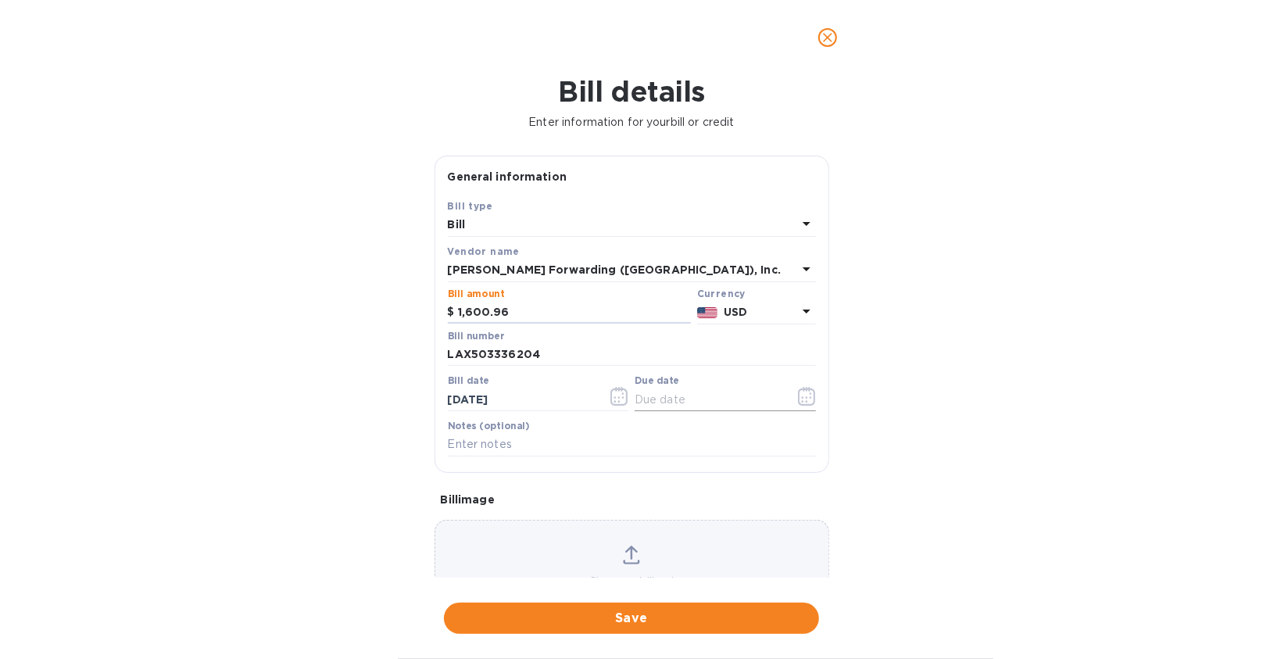
type input "1,600.96"
click at [798, 398] on icon "button" at bounding box center [807, 396] width 18 height 19
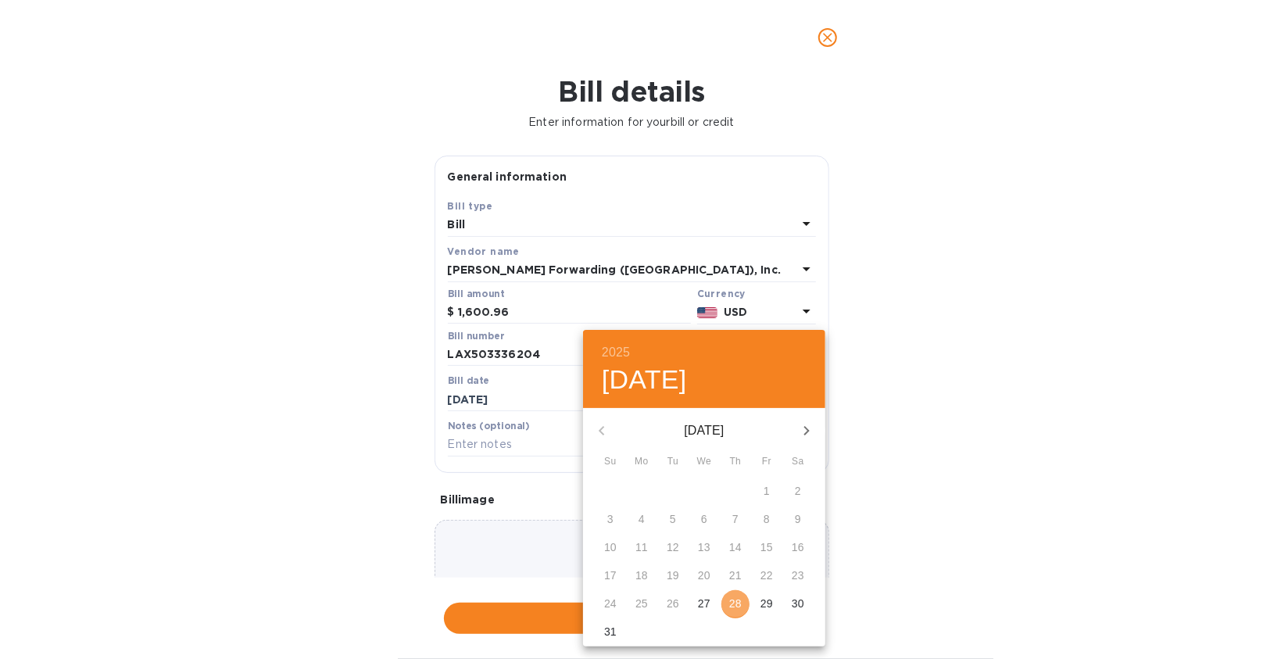
click at [733, 598] on p "28" at bounding box center [735, 603] width 13 height 16
type input "[DATE]"
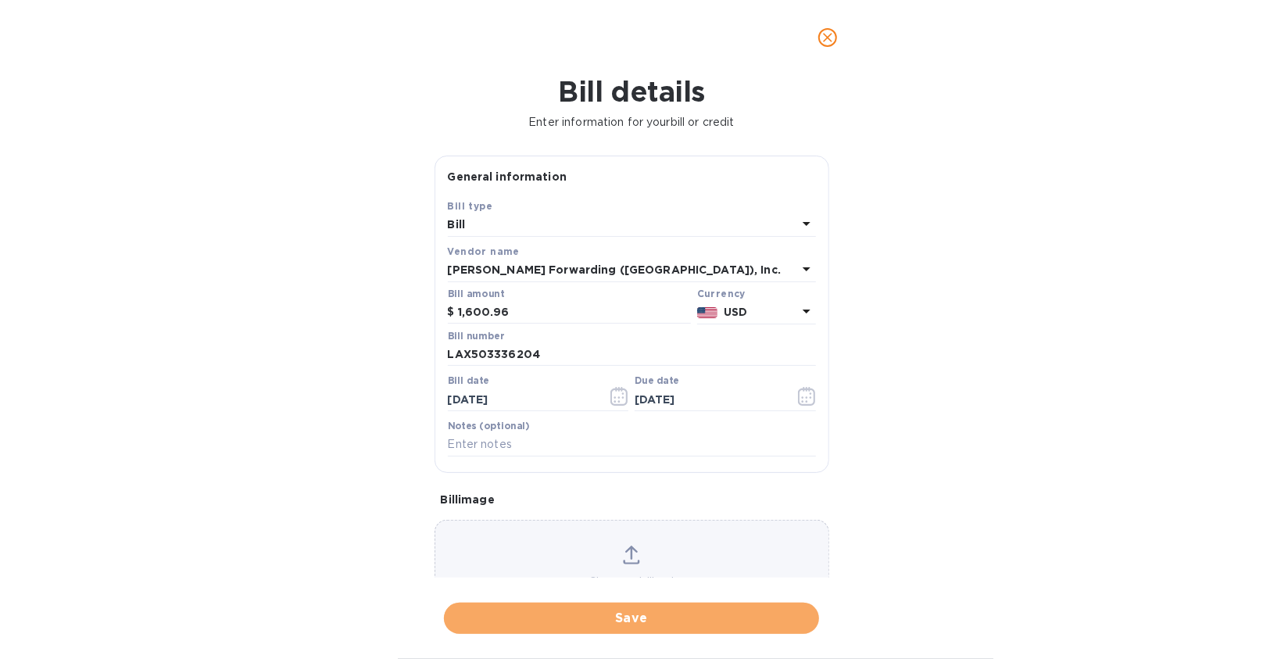
click at [585, 617] on span "Save" at bounding box center [631, 618] width 350 height 19
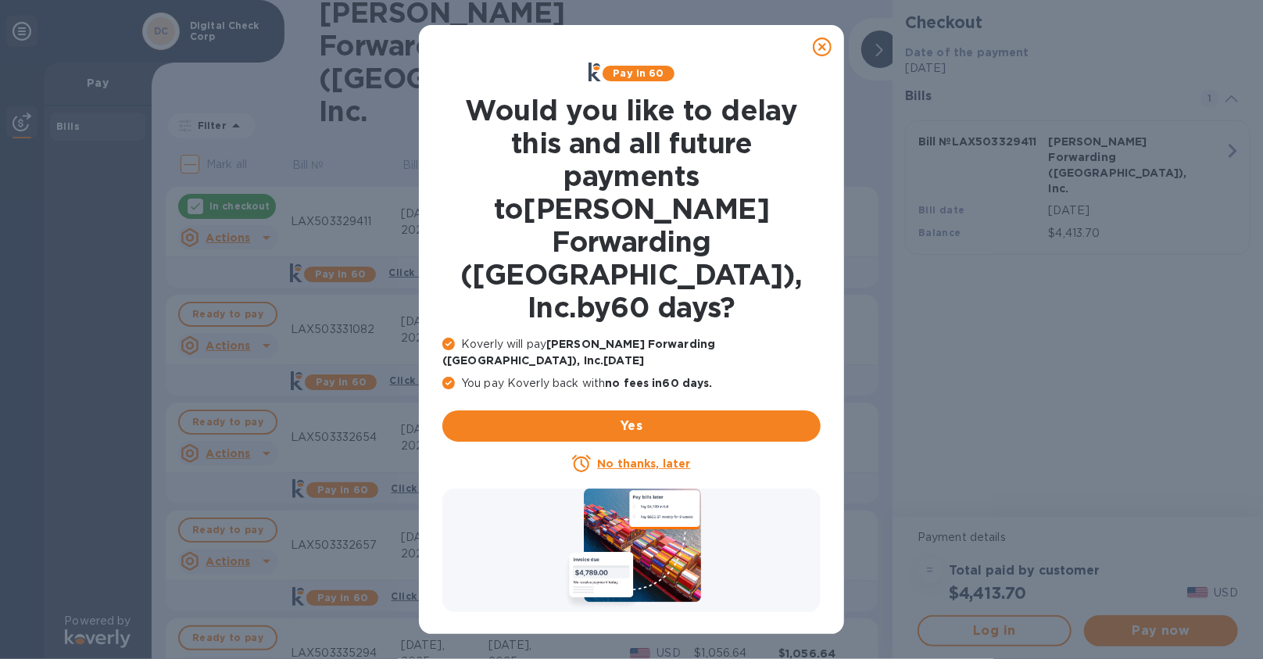
click at [645, 457] on u "No thanks, later" at bounding box center [643, 463] width 93 height 13
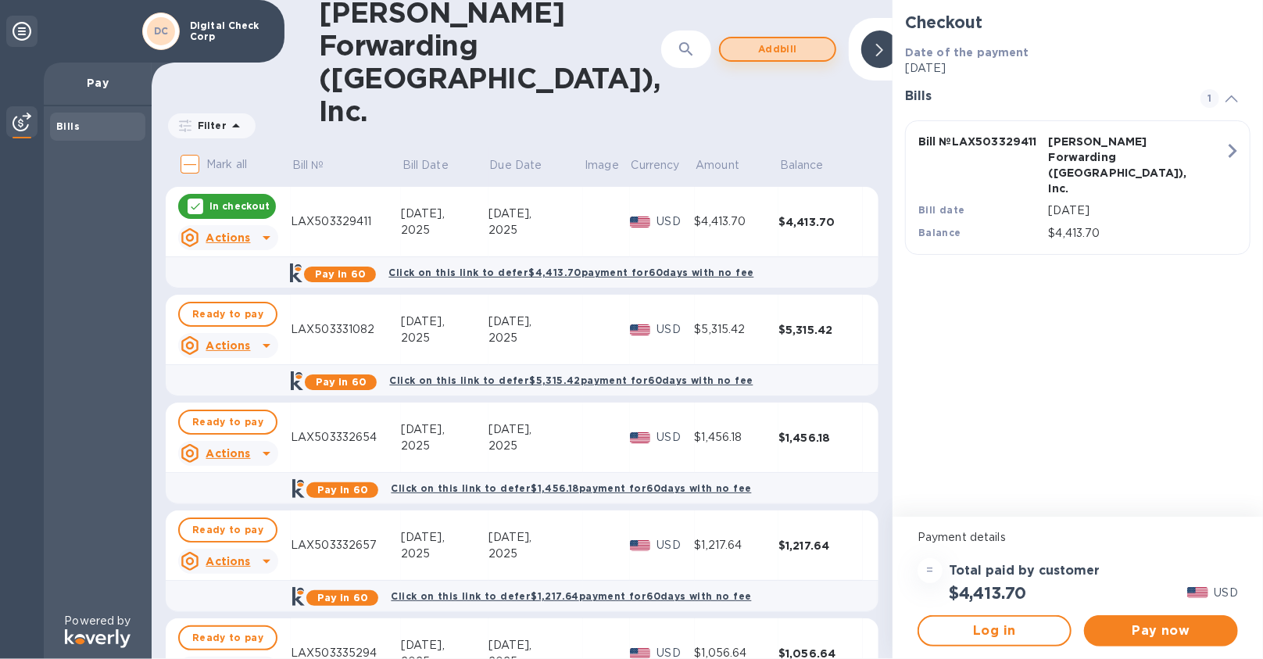
click at [733, 40] on span "Add bill" at bounding box center [777, 49] width 89 height 19
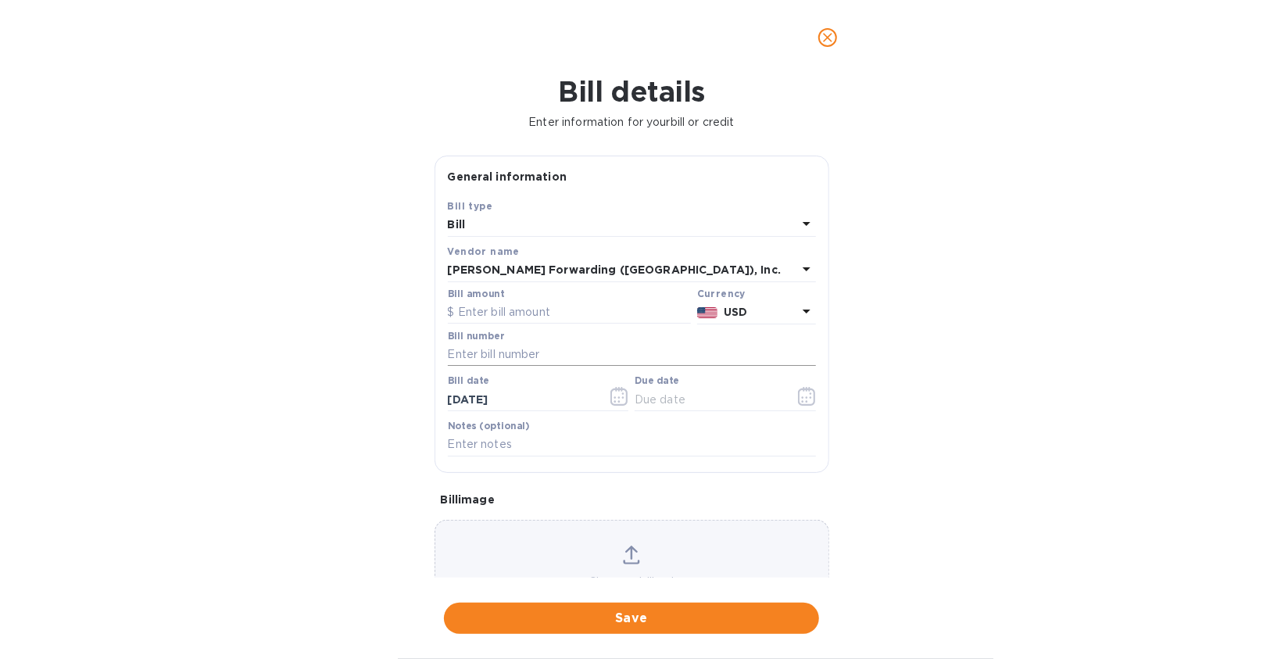
click at [488, 355] on input "text" at bounding box center [632, 354] width 368 height 23
paste input "LAX500770334"
type input "LAX500770334"
click at [506, 308] on input "text" at bounding box center [569, 312] width 243 height 23
click at [564, 304] on input "-1,000" at bounding box center [574, 312] width 233 height 23
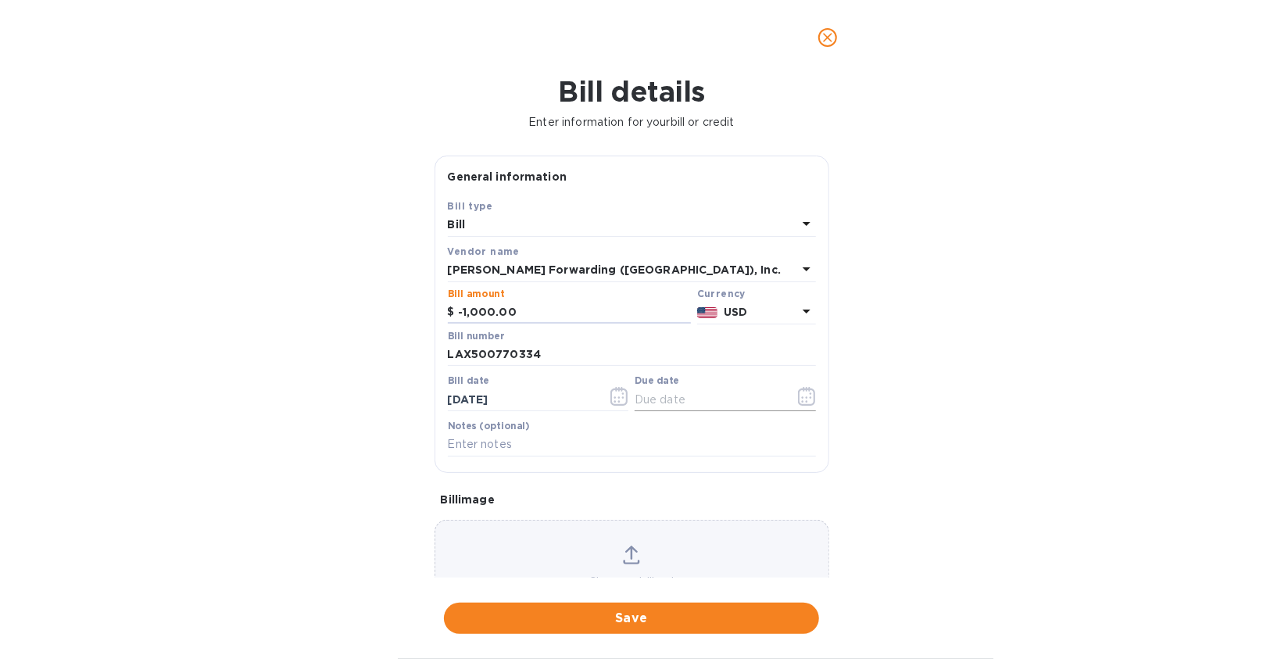
type input "-1,000.00"
click at [798, 388] on icon "button" at bounding box center [807, 396] width 18 height 19
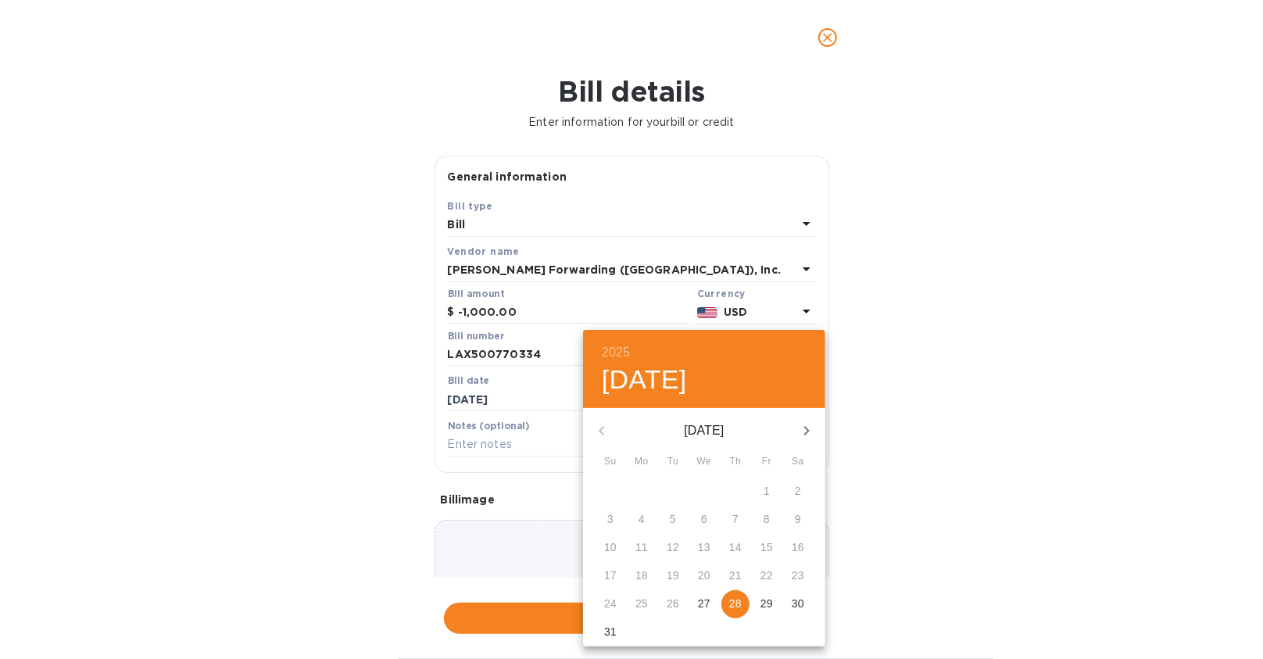
click at [743, 602] on span "28" at bounding box center [735, 603] width 28 height 16
type input "[DATE]"
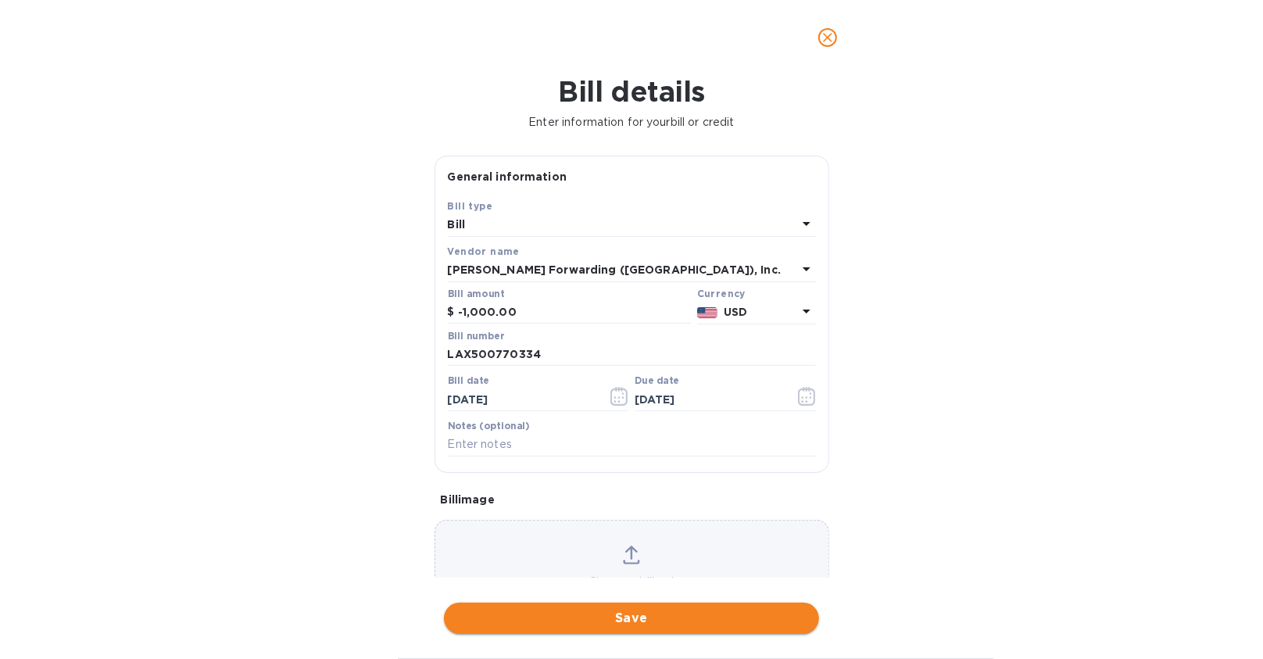
click at [642, 623] on span "Save" at bounding box center [631, 618] width 350 height 19
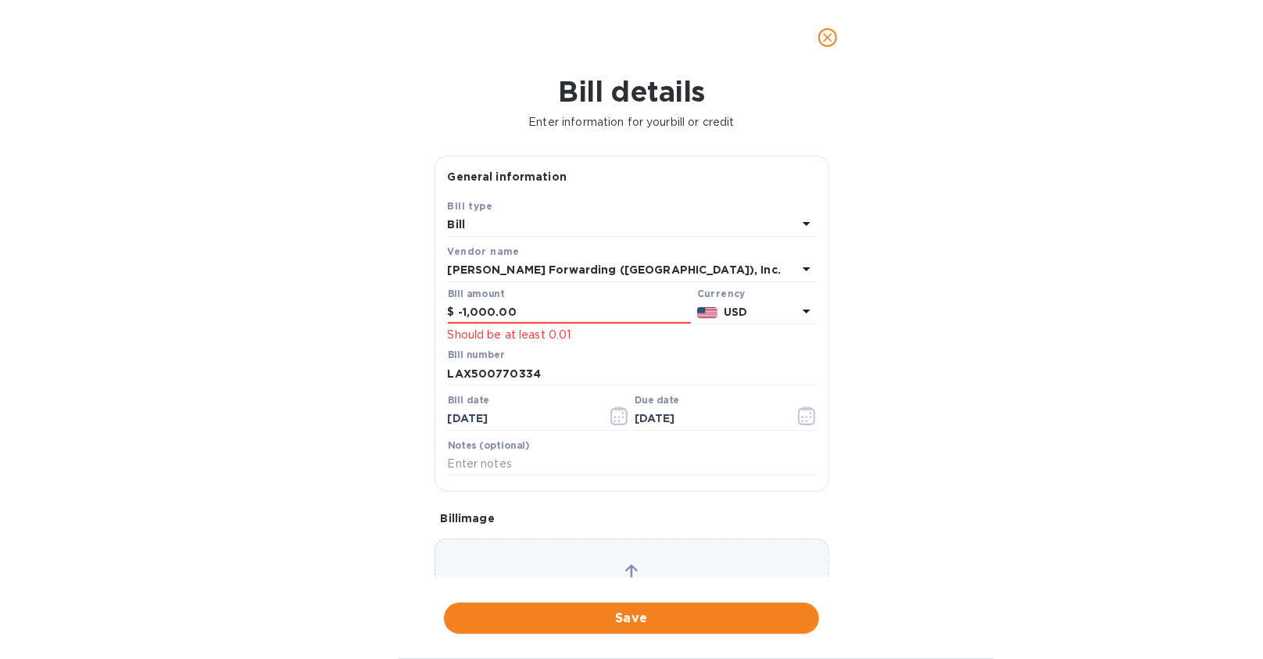
click at [798, 227] on icon at bounding box center [806, 223] width 19 height 19
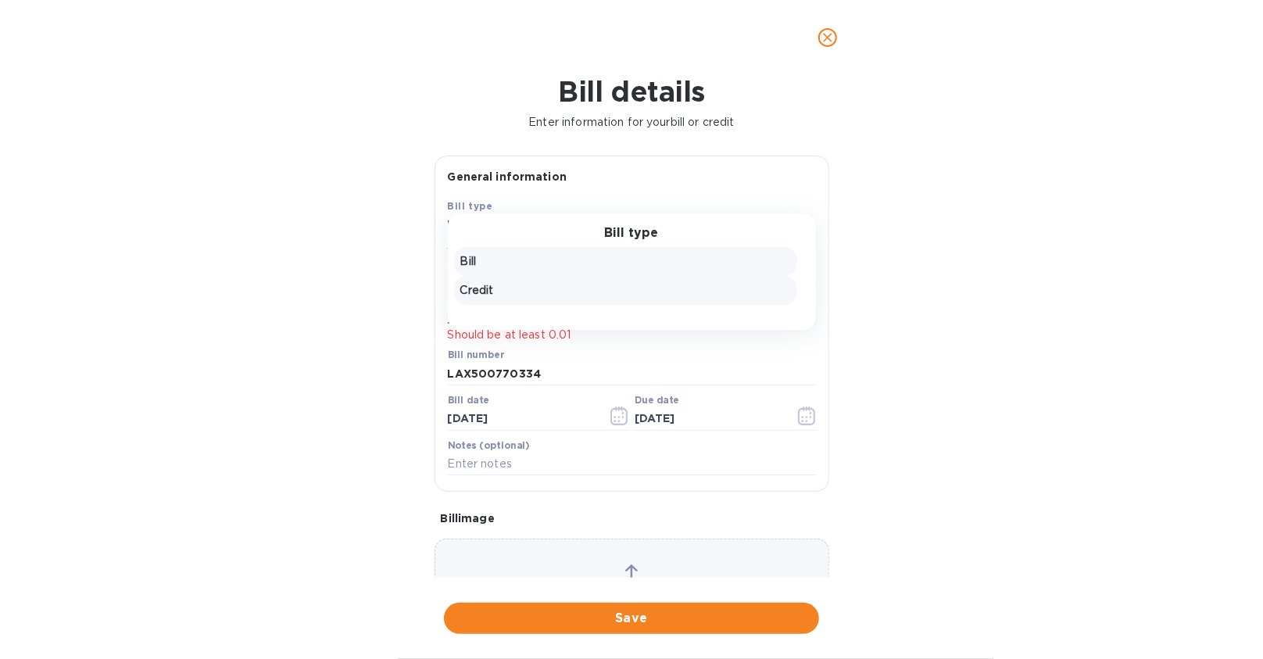
click at [501, 298] on div "Credit" at bounding box center [625, 290] width 343 height 29
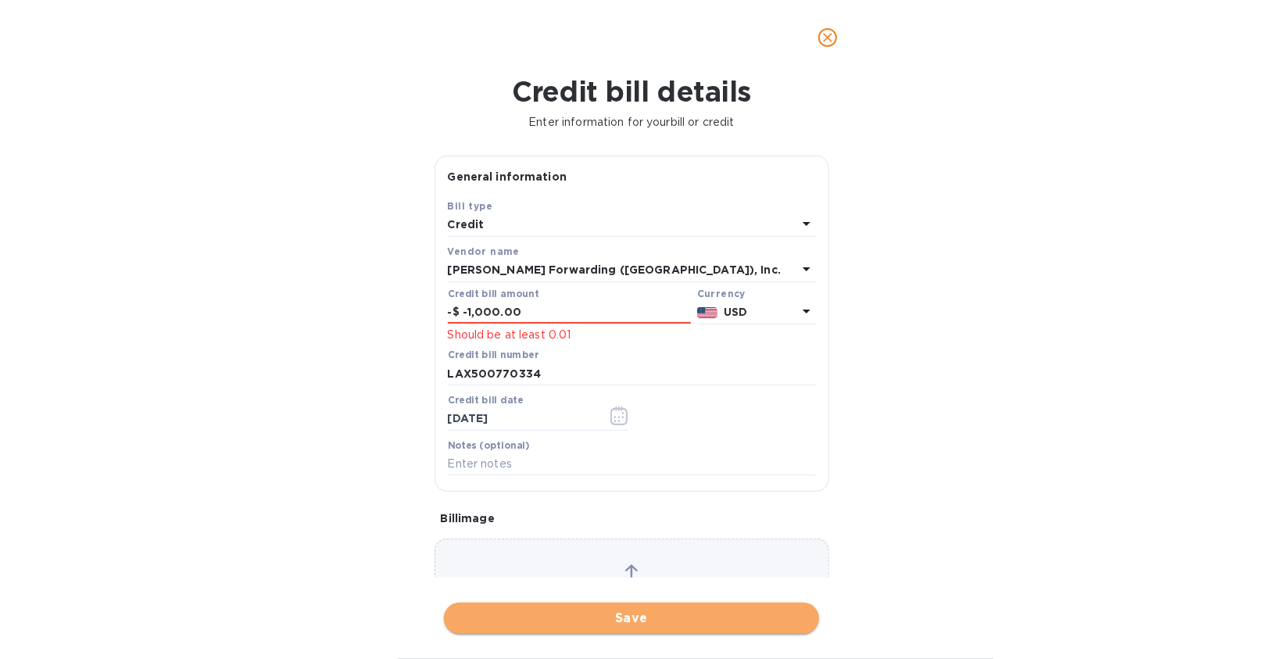
click at [564, 603] on button "Save" at bounding box center [631, 617] width 375 height 31
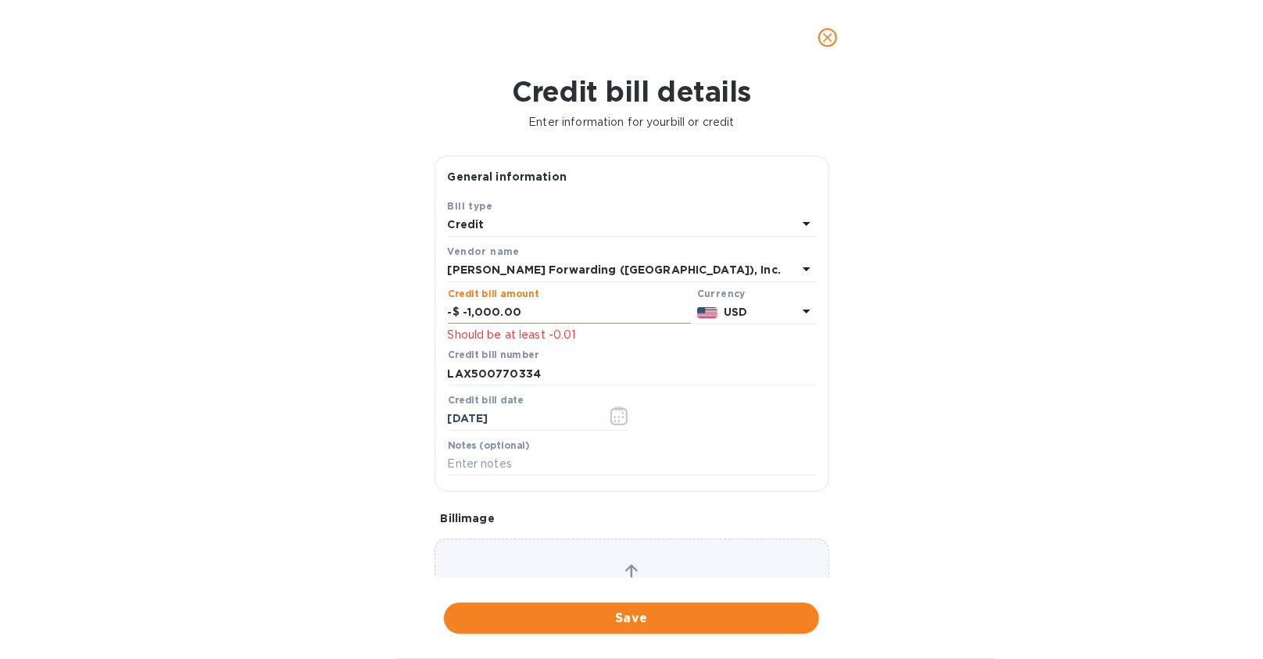
click at [466, 303] on input "-1,000.00" at bounding box center [577, 312] width 228 height 23
type input "1,000.00"
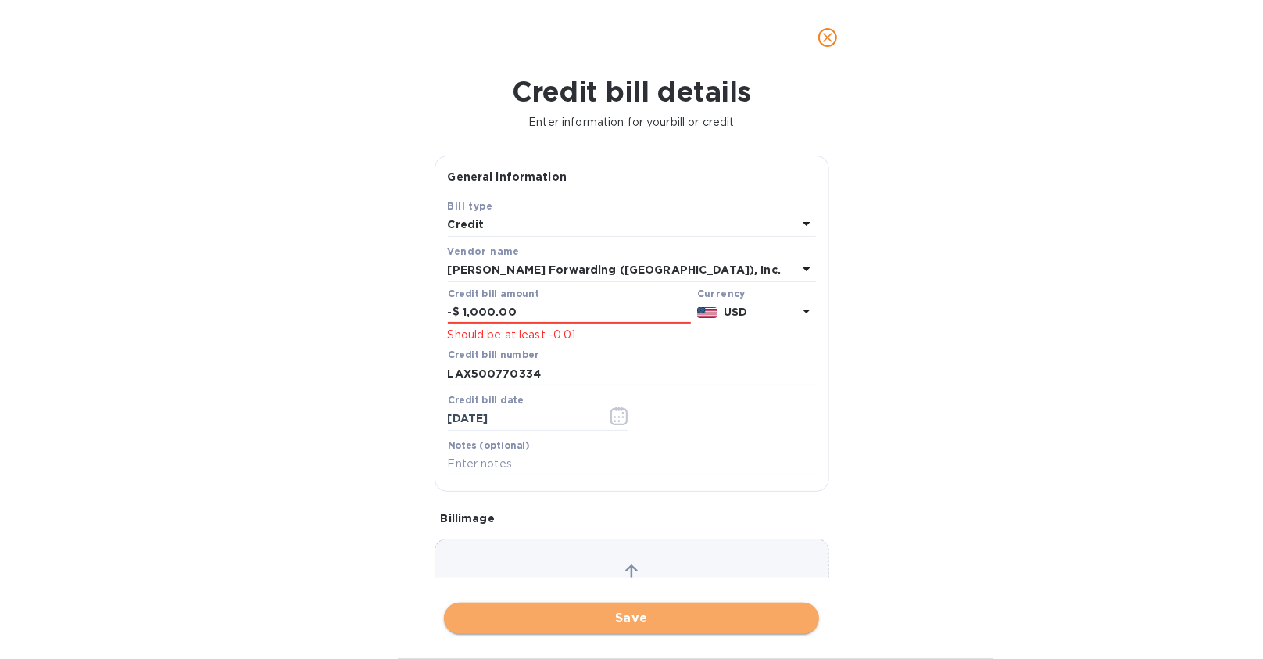
click at [554, 607] on button "Save" at bounding box center [631, 617] width 375 height 31
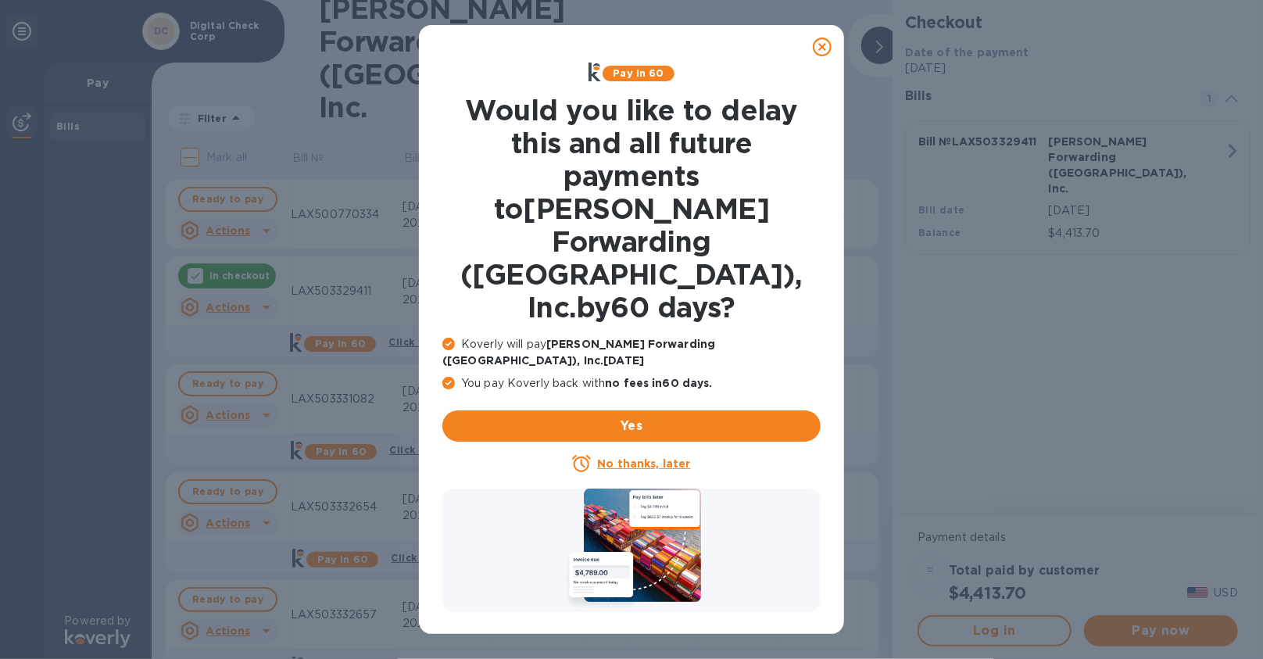
click at [627, 457] on u "No thanks, later" at bounding box center [643, 463] width 93 height 13
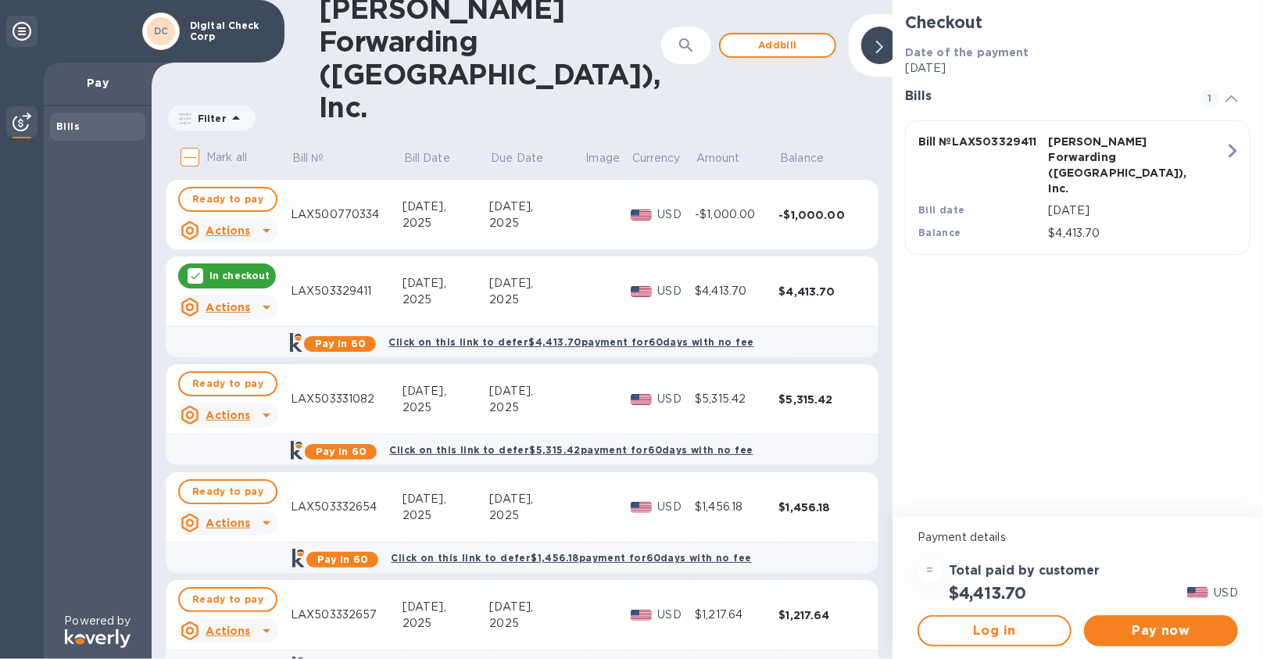
click at [217, 149] on p "Mark all" at bounding box center [226, 157] width 41 height 16
click at [206, 141] on input "Mark all" at bounding box center [189, 157] width 33 height 33
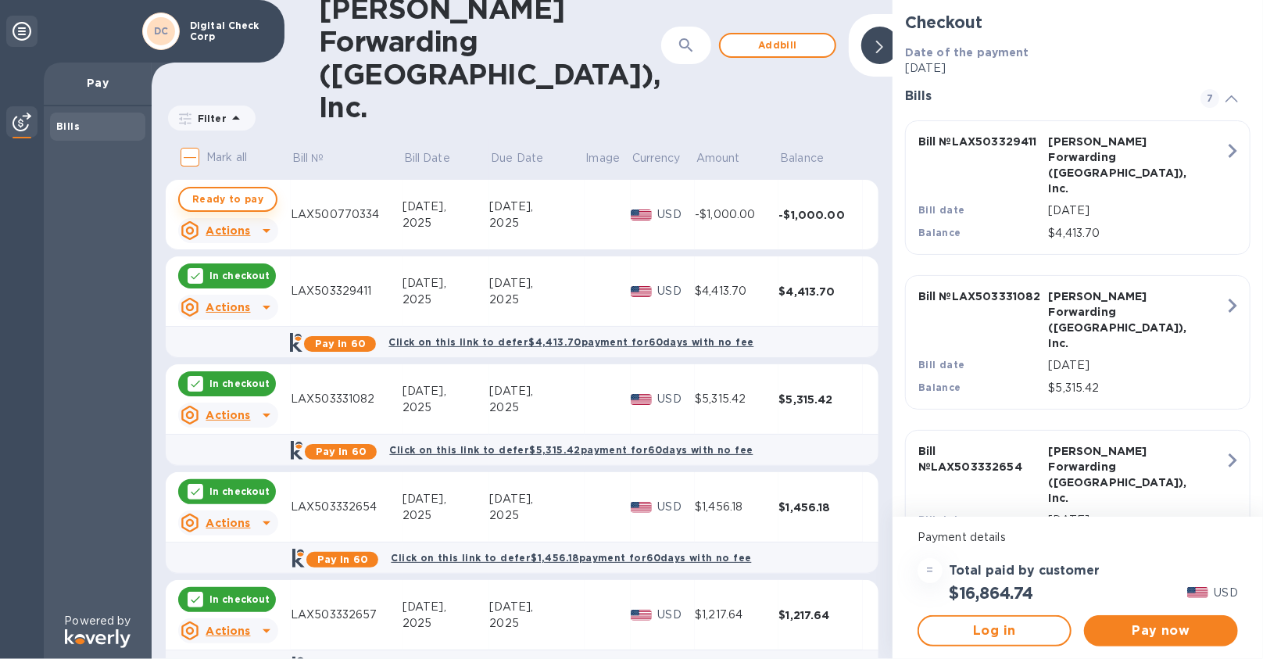
click at [255, 187] on button "Ready to pay" at bounding box center [227, 199] width 99 height 25
checkbox input "true"
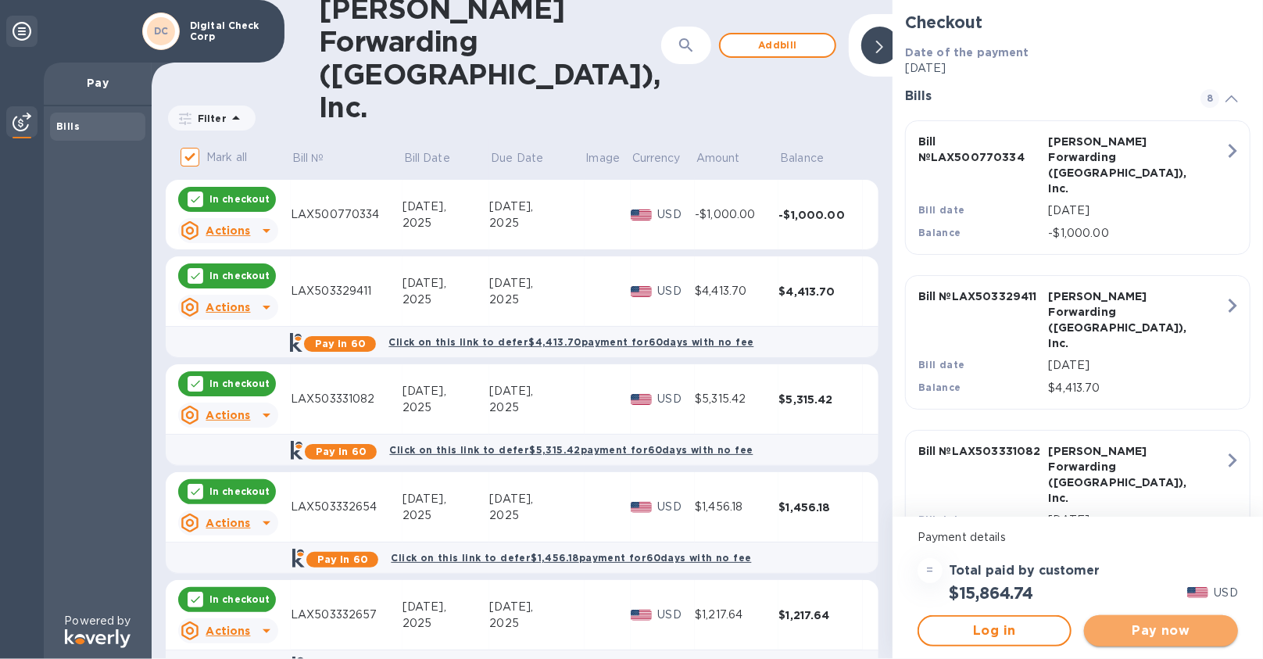
click at [1111, 624] on span "Pay now" at bounding box center [1160, 630] width 129 height 19
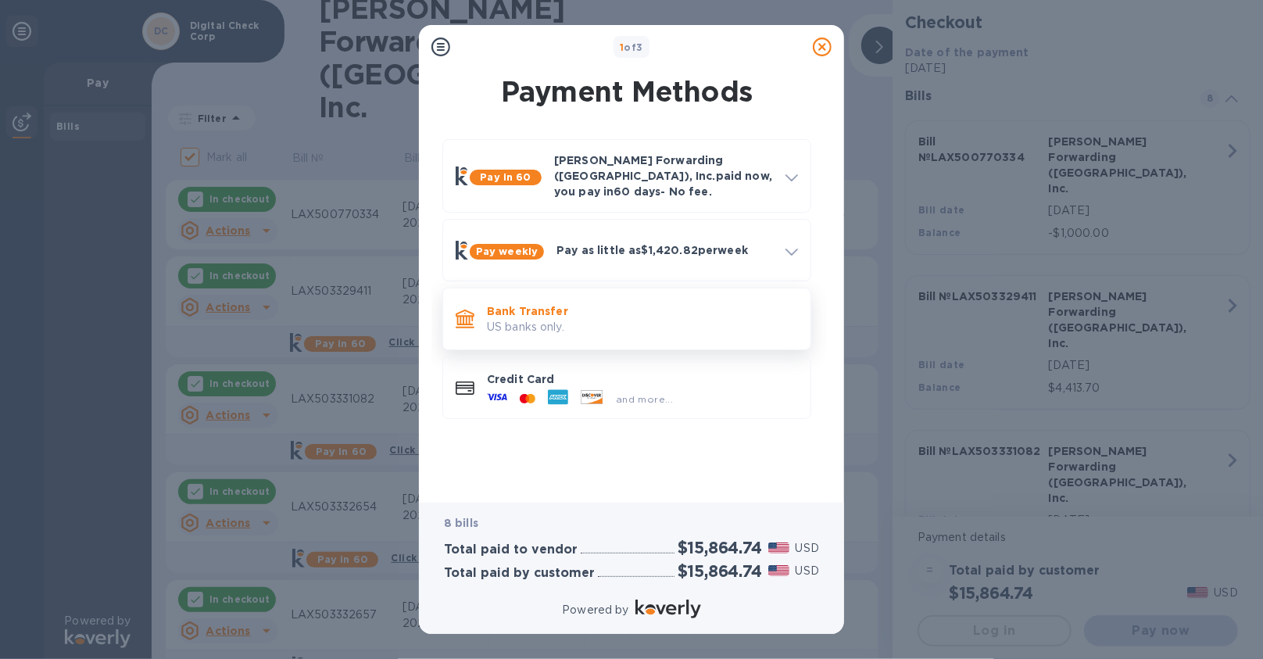
click at [563, 319] on p "US banks only." at bounding box center [642, 327] width 311 height 16
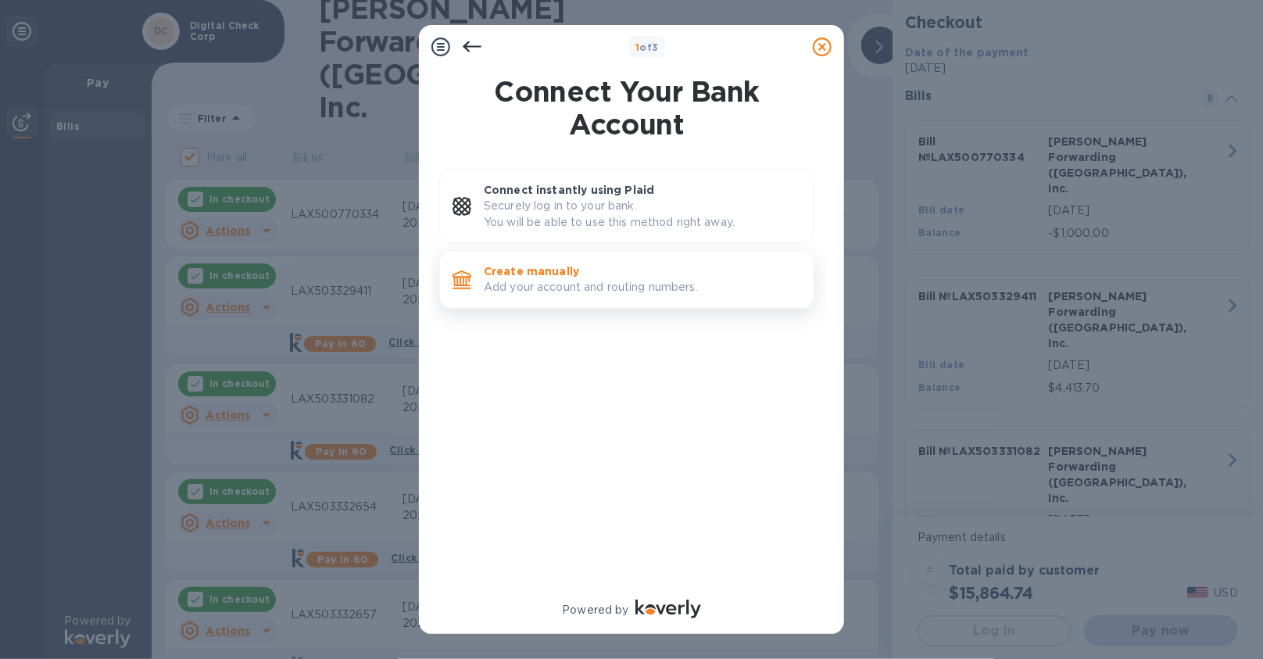
click at [625, 290] on p "Add your account and routing numbers." at bounding box center [642, 287] width 317 height 16
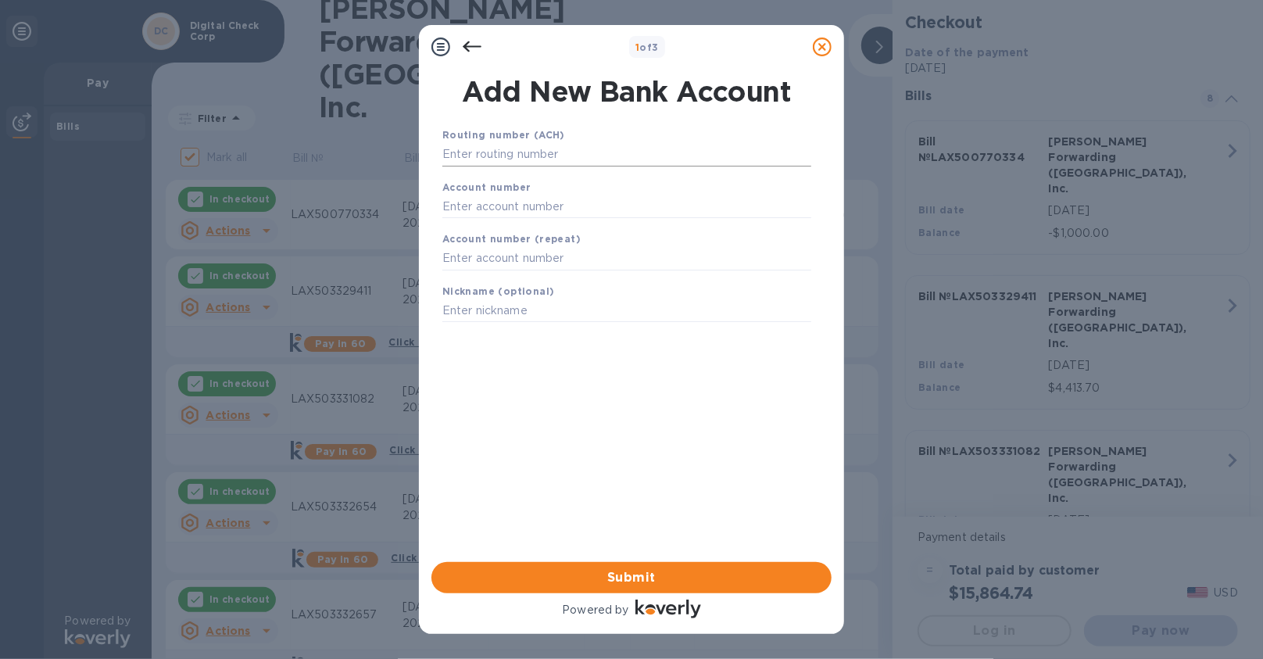
click at [477, 157] on input "text" at bounding box center [626, 154] width 369 height 23
paste input "071000288"
type input "071000288"
click at [536, 206] on div "Account number" at bounding box center [626, 218] width 381 height 52
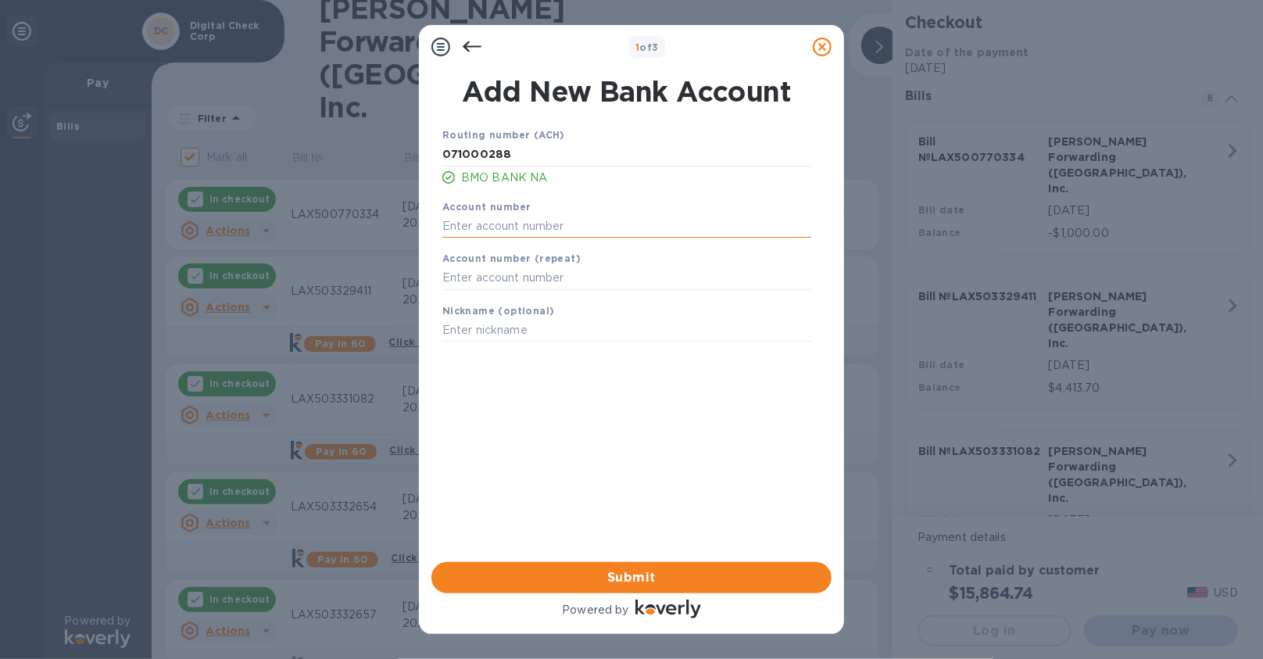
click at [537, 229] on input "text" at bounding box center [626, 225] width 369 height 23
paste input "2415388"
type input "2415388"
click at [516, 270] on input "text" at bounding box center [626, 277] width 369 height 23
paste input "2415388"
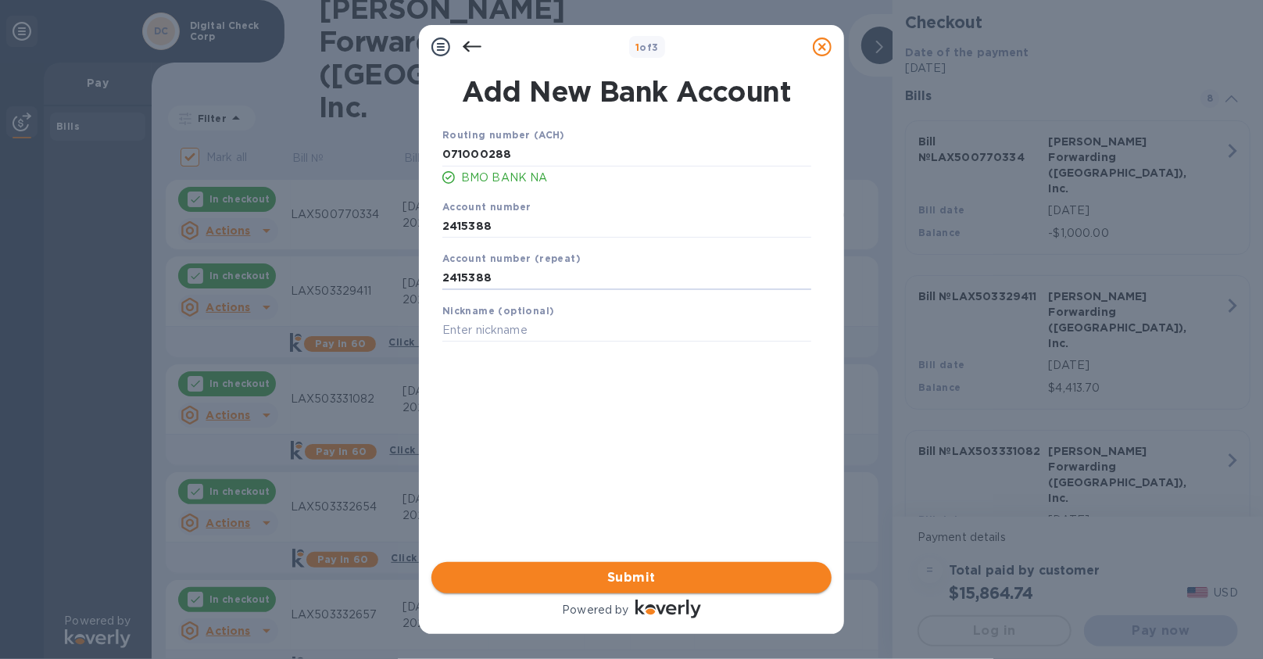
type input "2415388"
click at [659, 581] on span "Submit" at bounding box center [631, 577] width 375 height 19
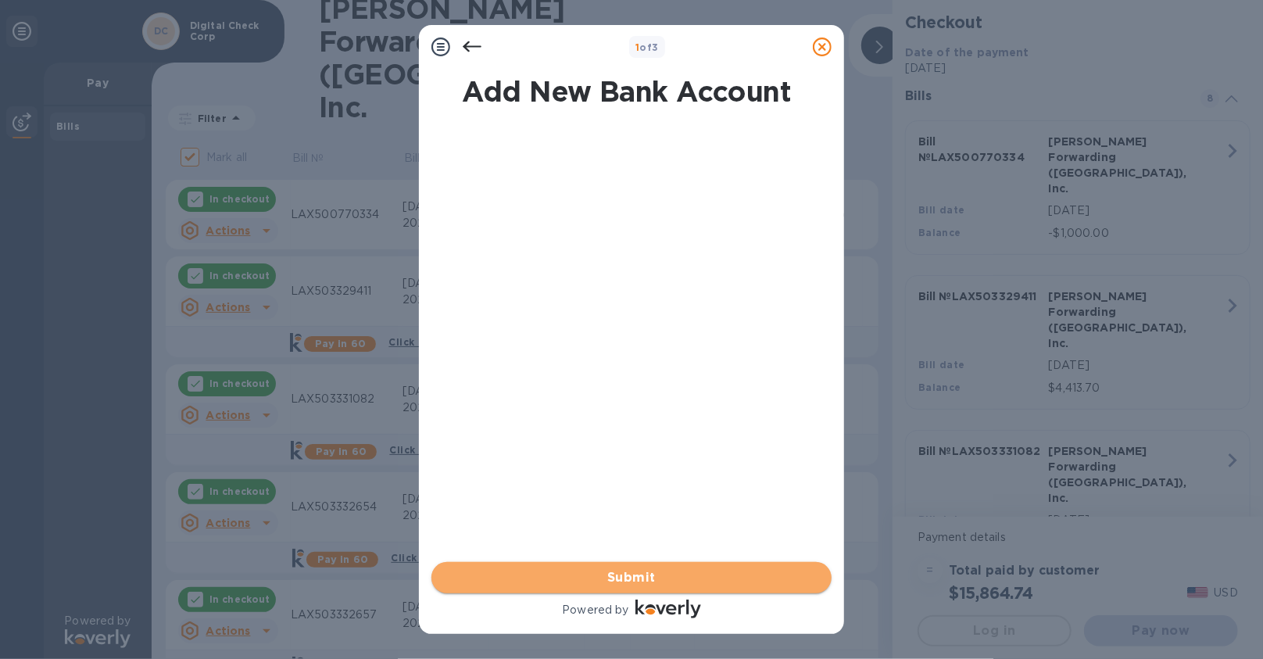
click at [591, 565] on button "Submit" at bounding box center [631, 577] width 400 height 31
